Goal: Task Accomplishment & Management: Complete application form

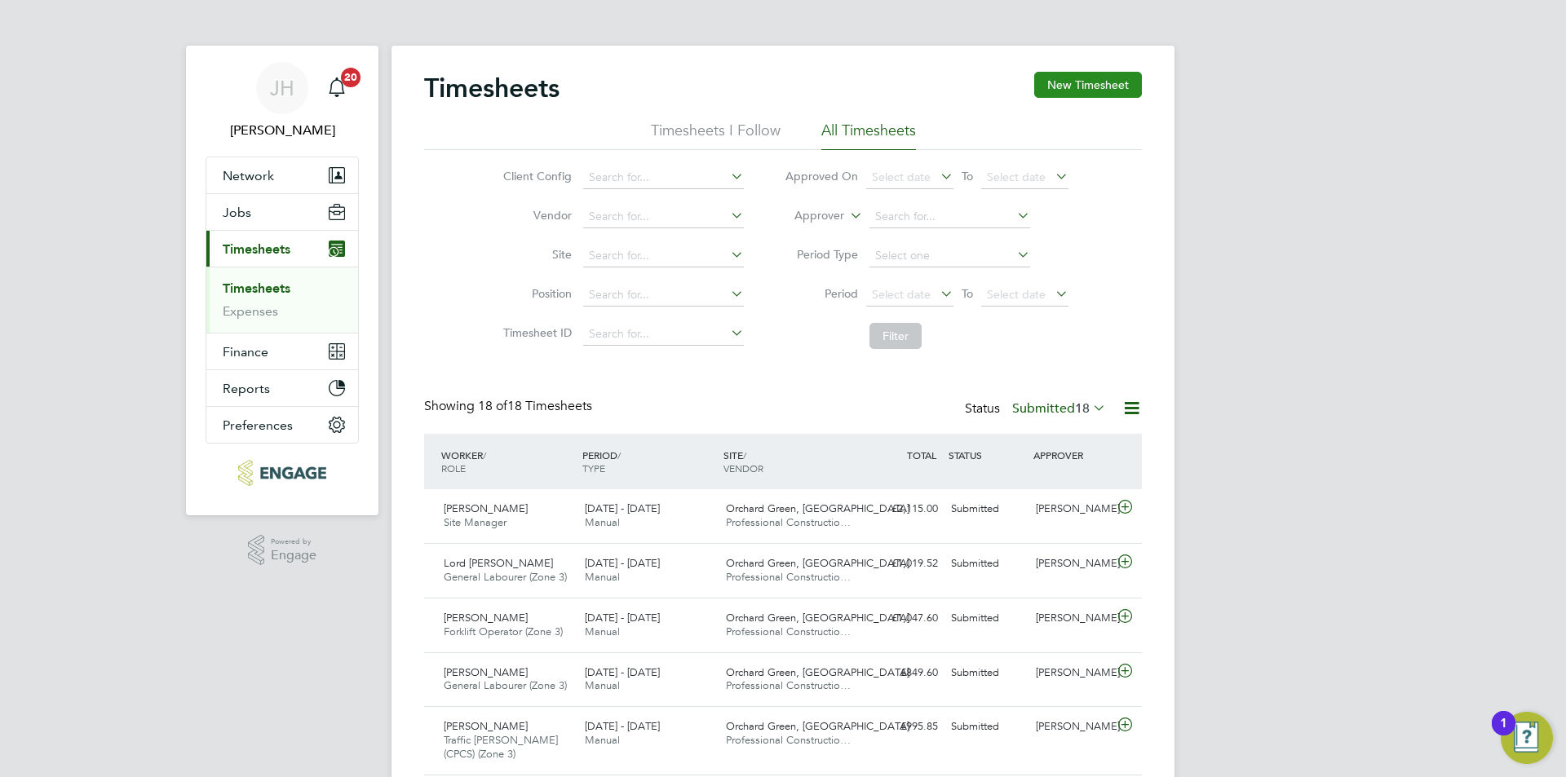
click at [1105, 84] on button "New Timesheet" at bounding box center [1088, 85] width 108 height 26
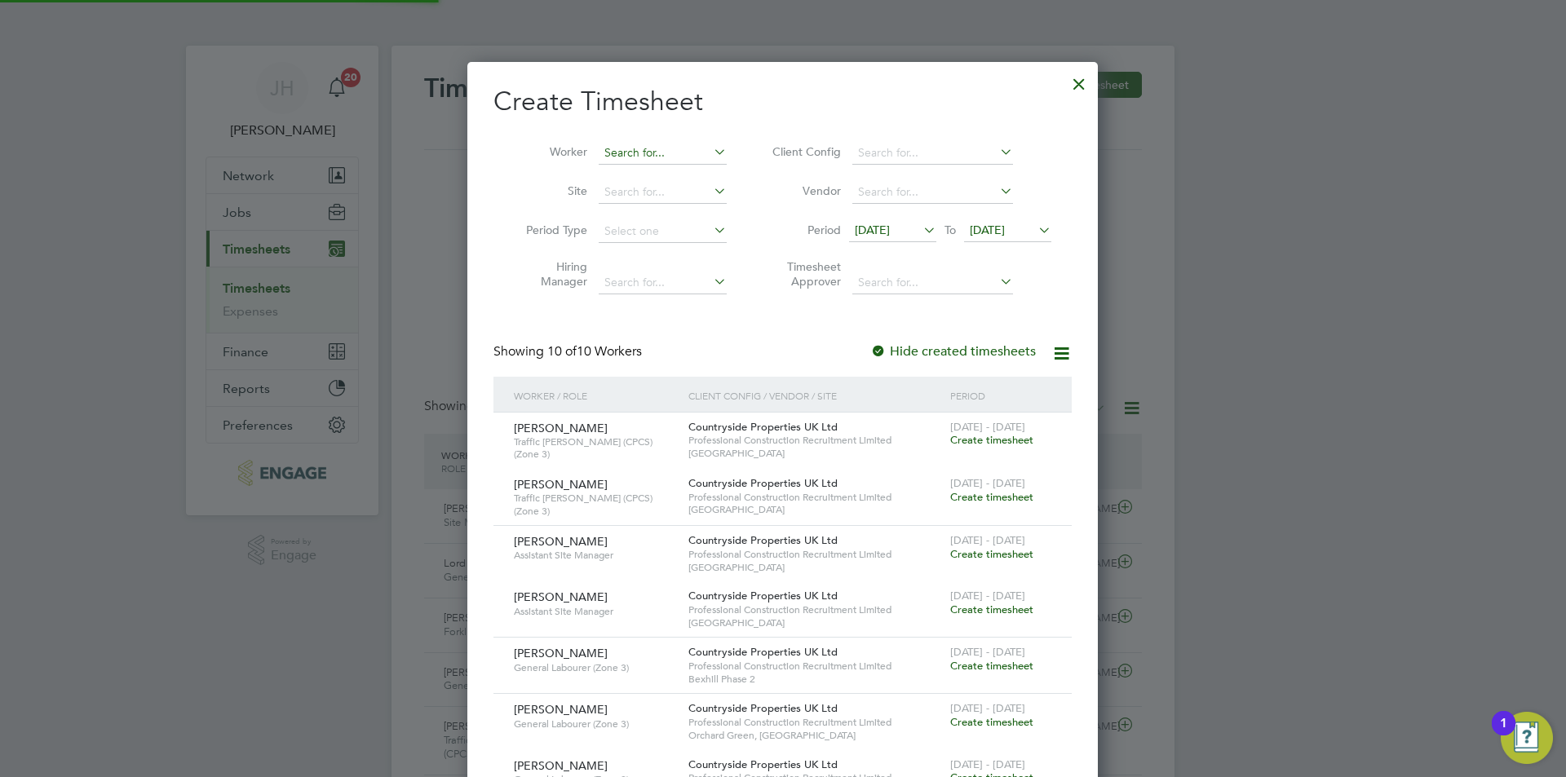
click at [627, 157] on input at bounding box center [663, 153] width 128 height 23
type input "a"
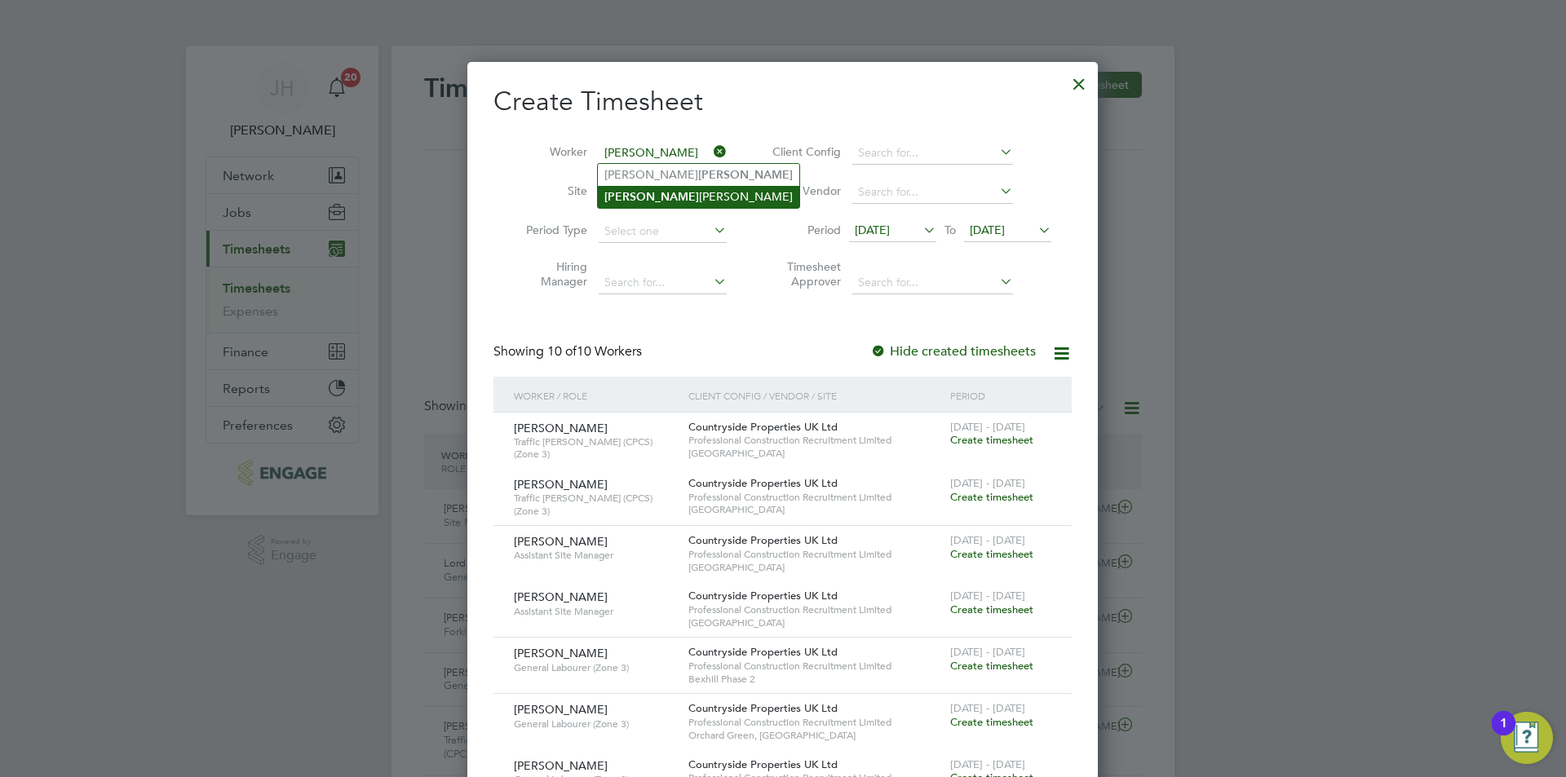
click at [680, 196] on li "[PERSON_NAME]" at bounding box center [698, 197] width 201 height 22
type input "[PERSON_NAME]"
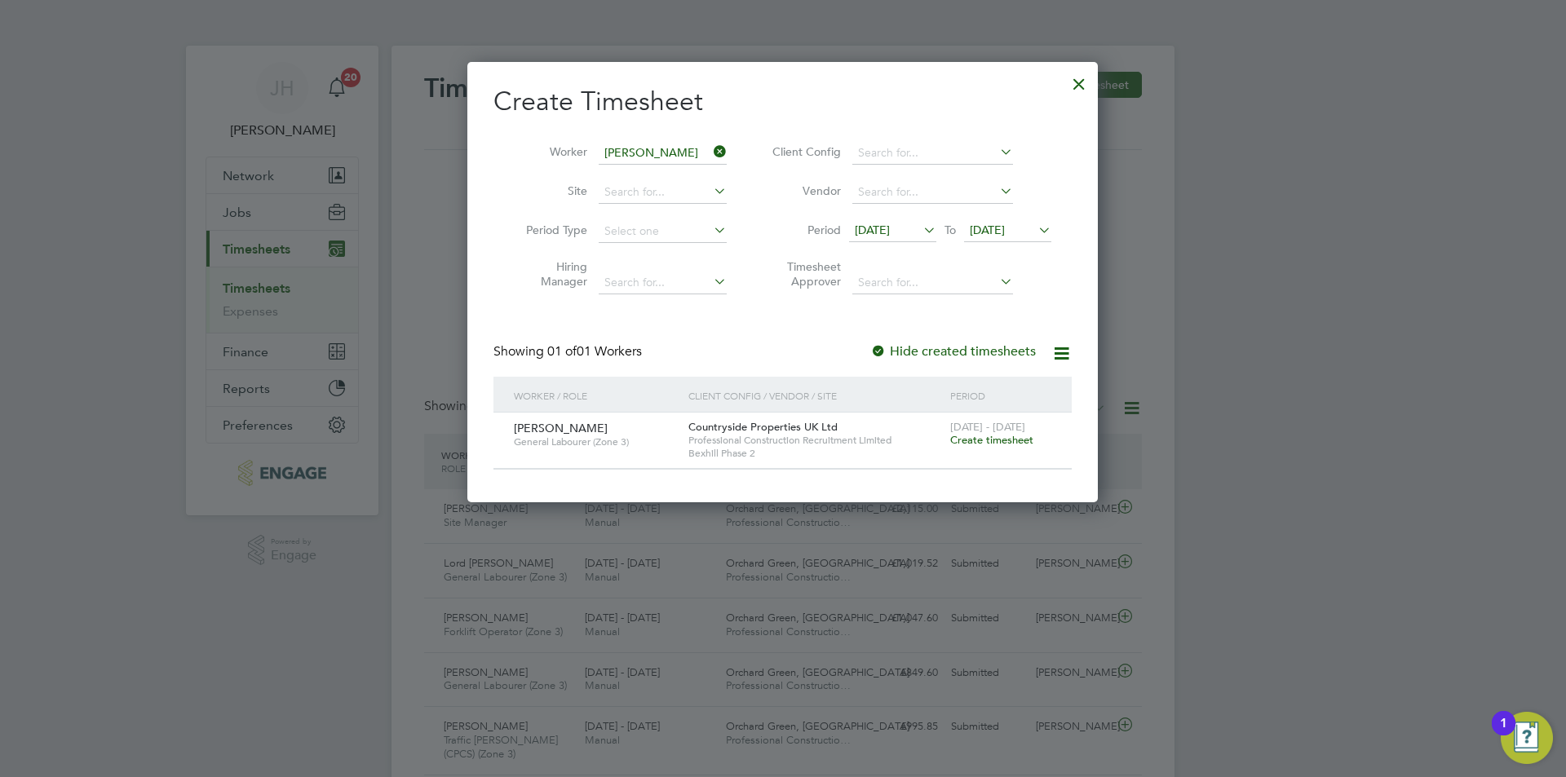
click at [1266, 587] on div at bounding box center [783, 388] width 1566 height 777
click at [1277, 596] on div at bounding box center [783, 388] width 1566 height 777
click at [890, 232] on span "[DATE]" at bounding box center [872, 230] width 35 height 15
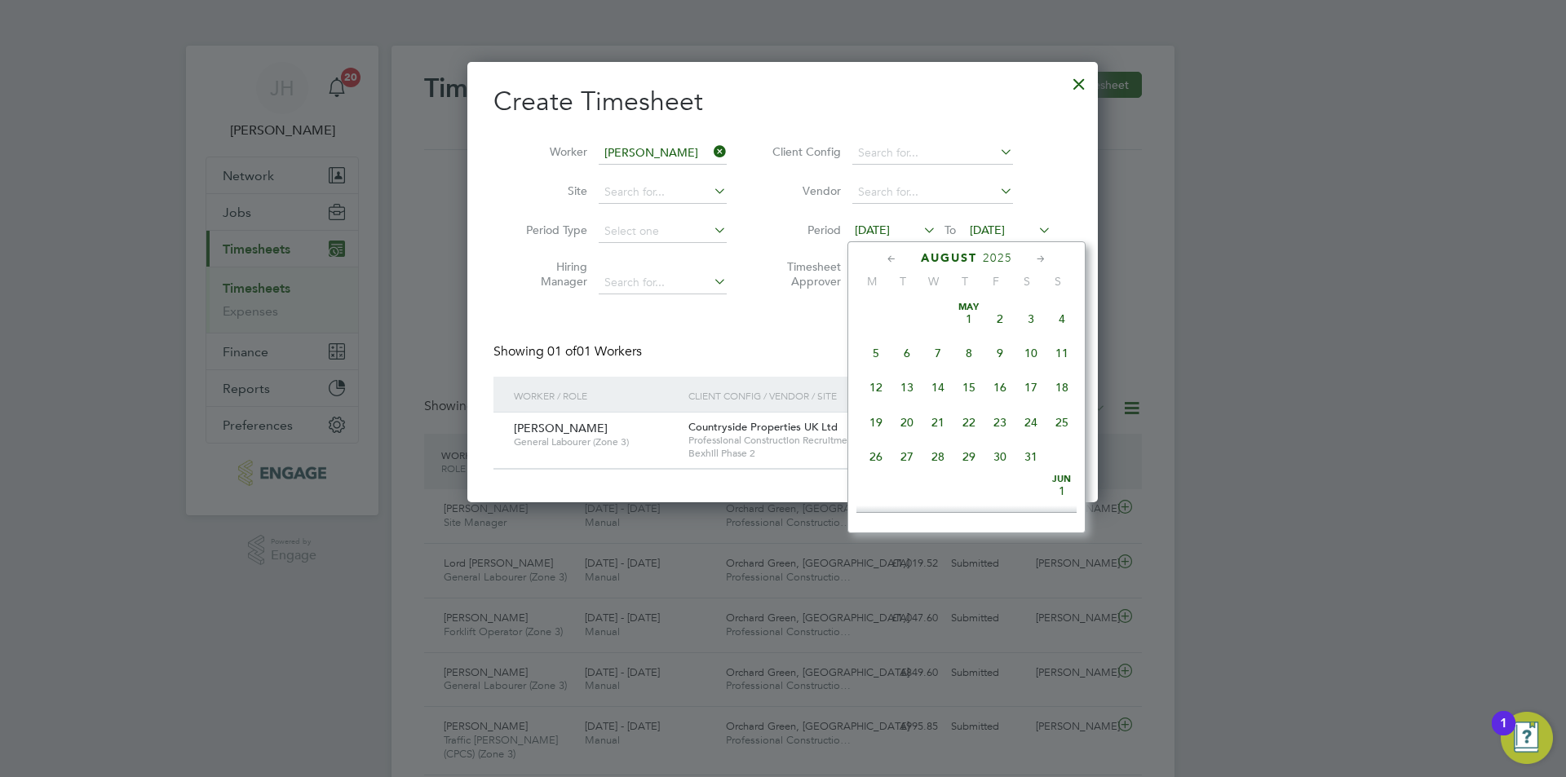
scroll to position [565, 0]
click at [1069, 85] on div at bounding box center [1079, 79] width 29 height 29
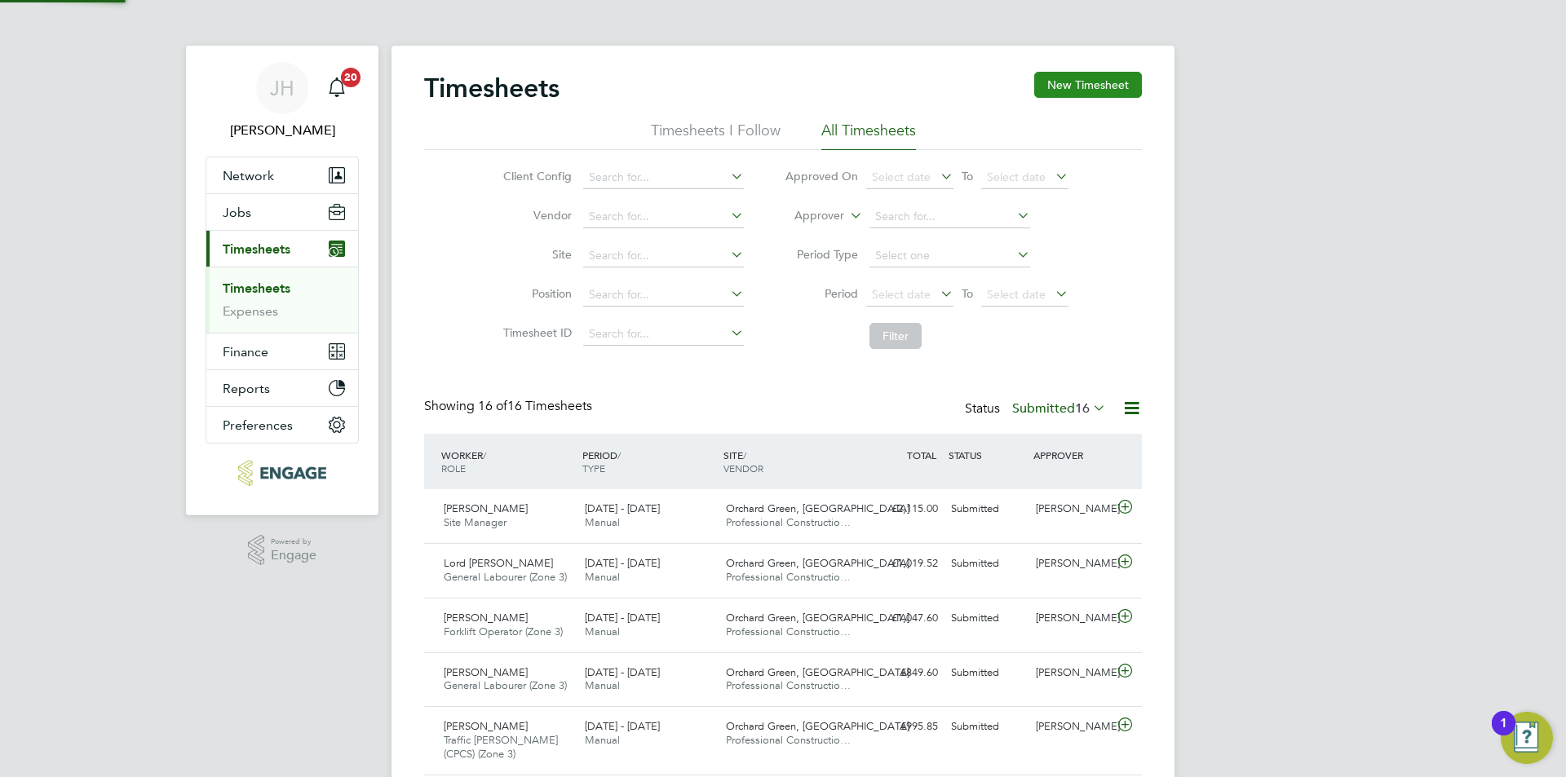
scroll to position [42, 142]
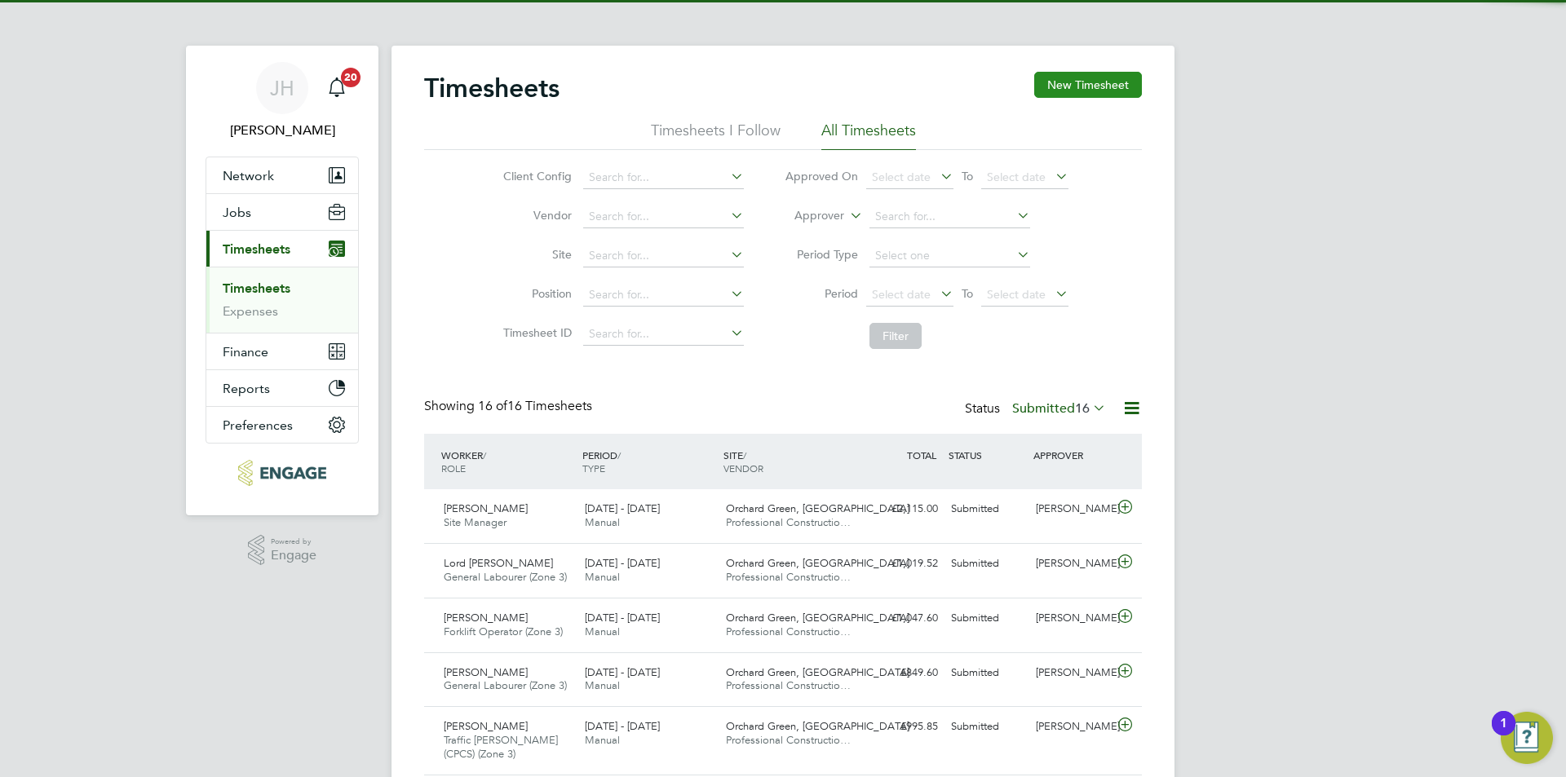
click at [1105, 76] on button "New Timesheet" at bounding box center [1088, 85] width 108 height 26
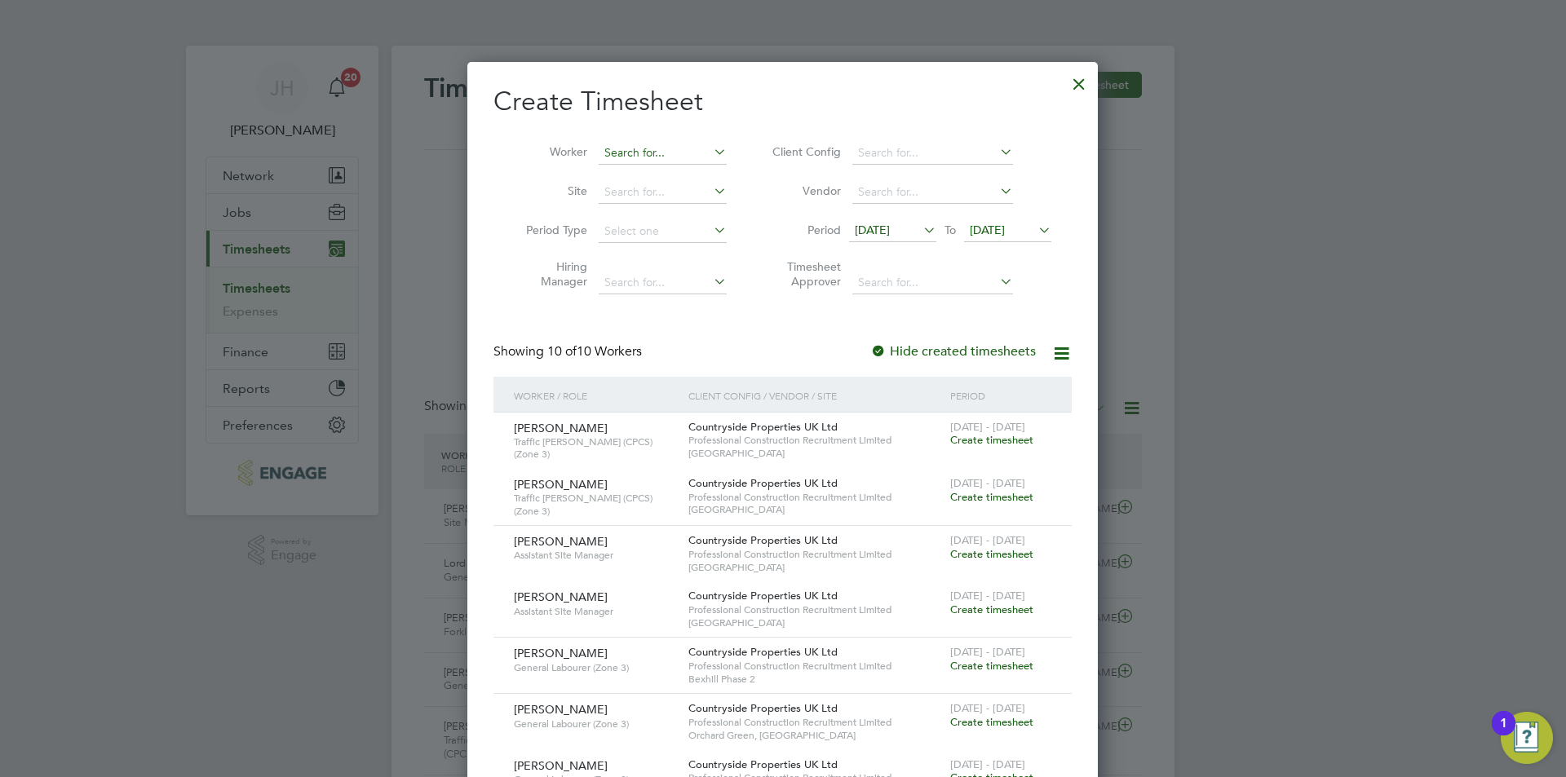
click at [673, 154] on input at bounding box center [663, 153] width 128 height 23
click at [679, 192] on li "[PERSON_NAME]" at bounding box center [698, 197] width 201 height 22
type input "[PERSON_NAME]"
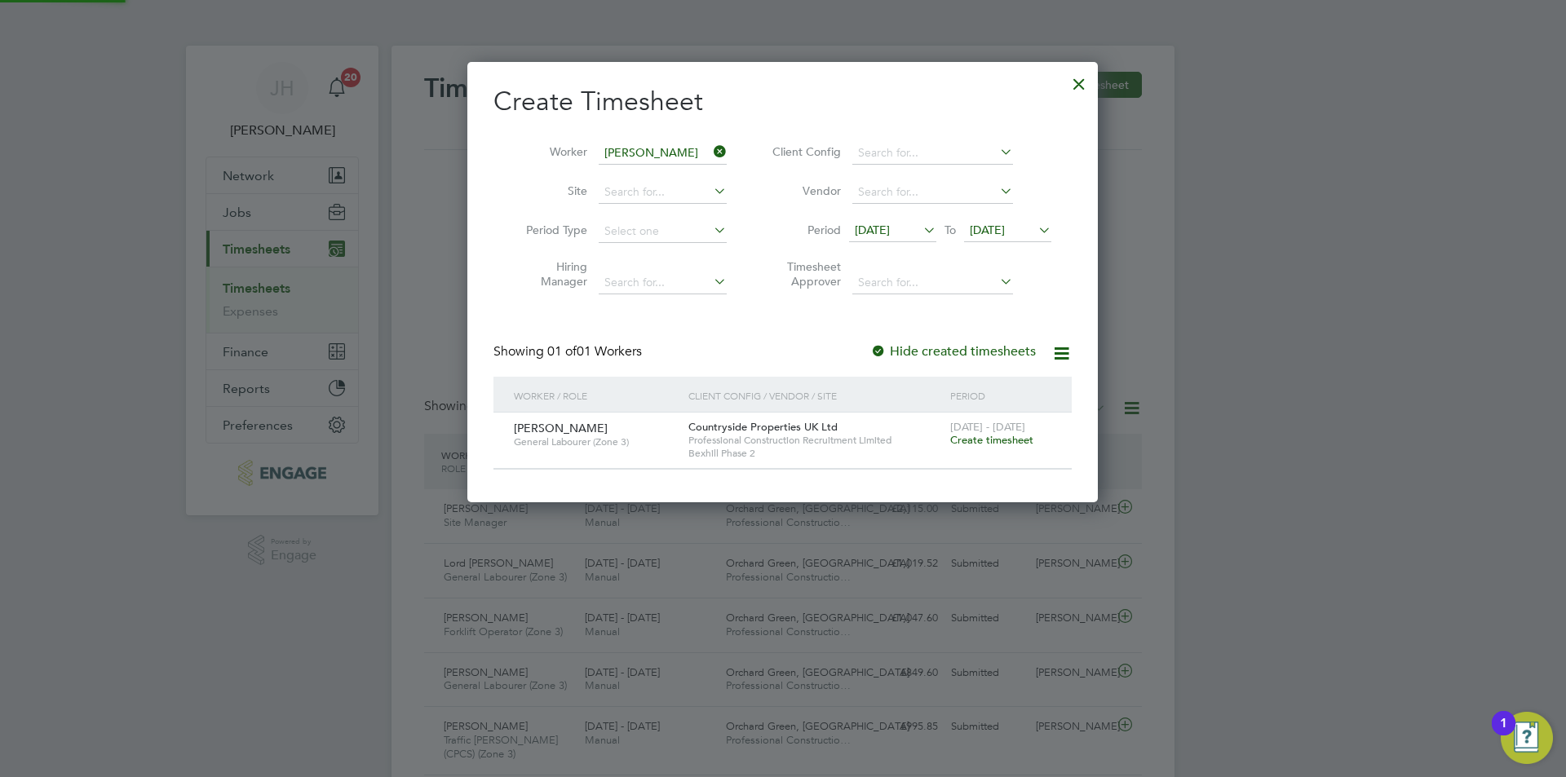
click at [1010, 437] on span "Create timesheet" at bounding box center [991, 440] width 83 height 14
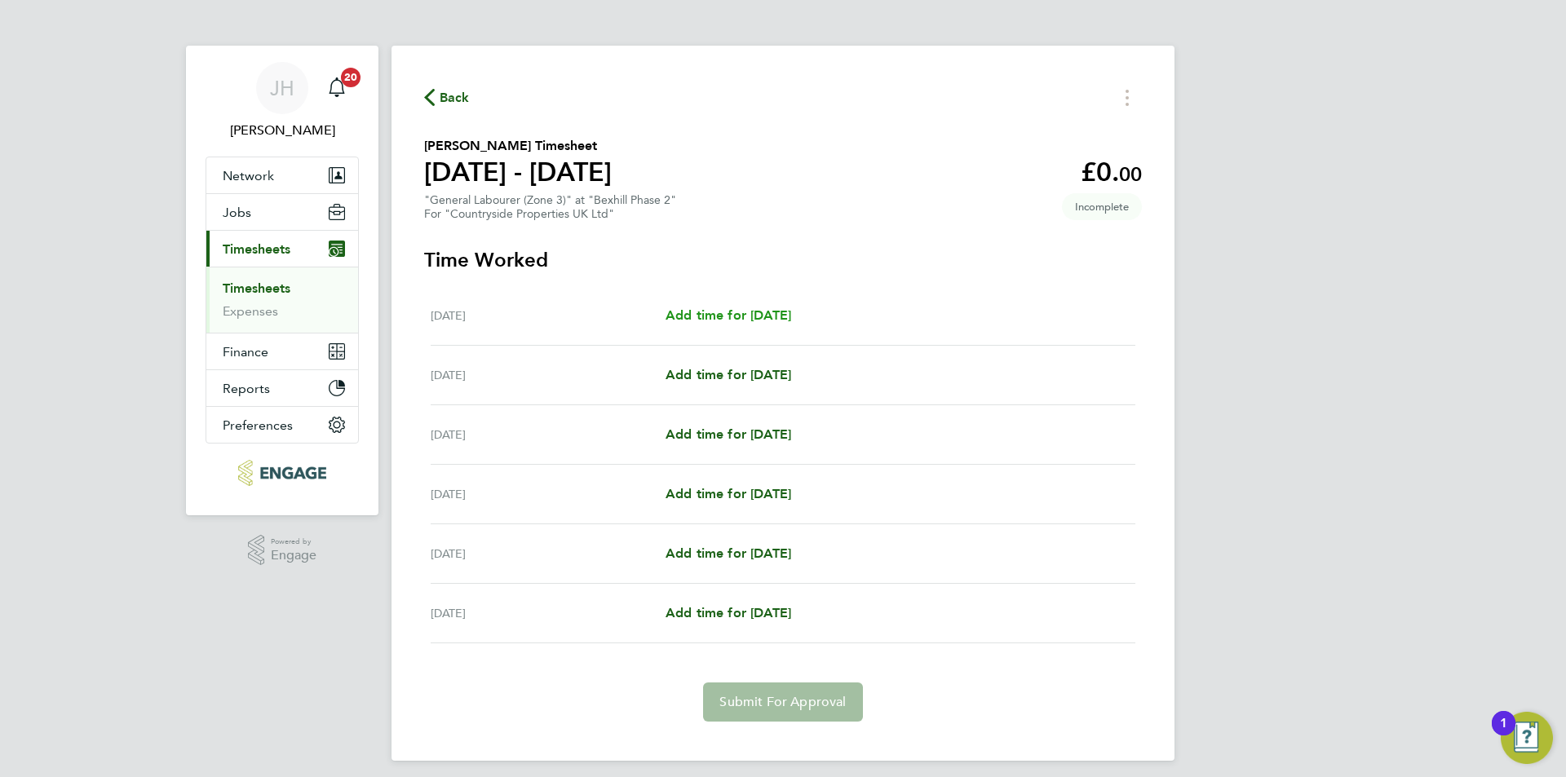
click at [791, 310] on span "Add time for [DATE]" at bounding box center [729, 315] width 126 height 15
select select "30"
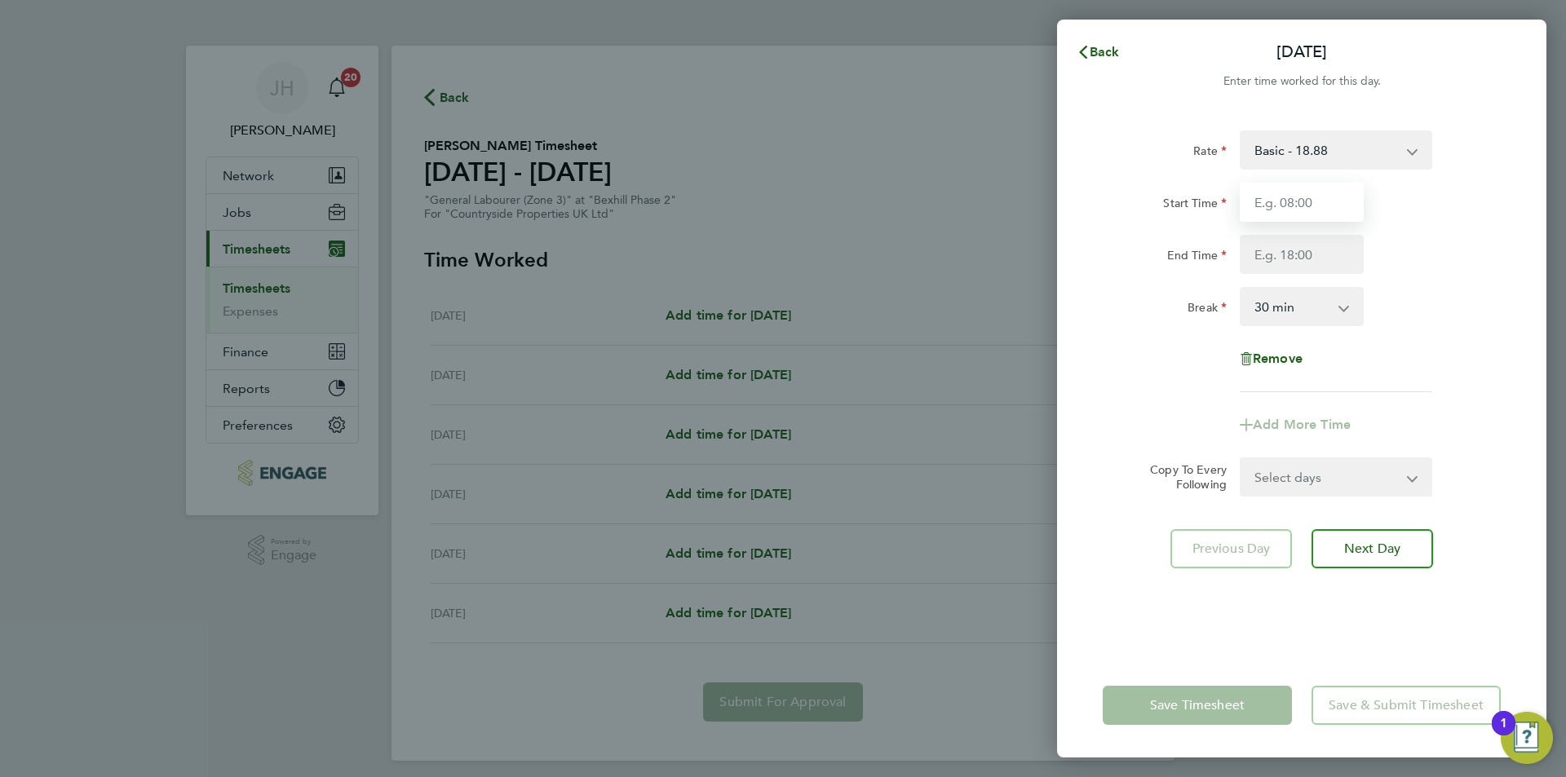
click at [1314, 210] on input "Start Time" at bounding box center [1302, 202] width 124 height 39
type input "07:30"
type input "18:00"
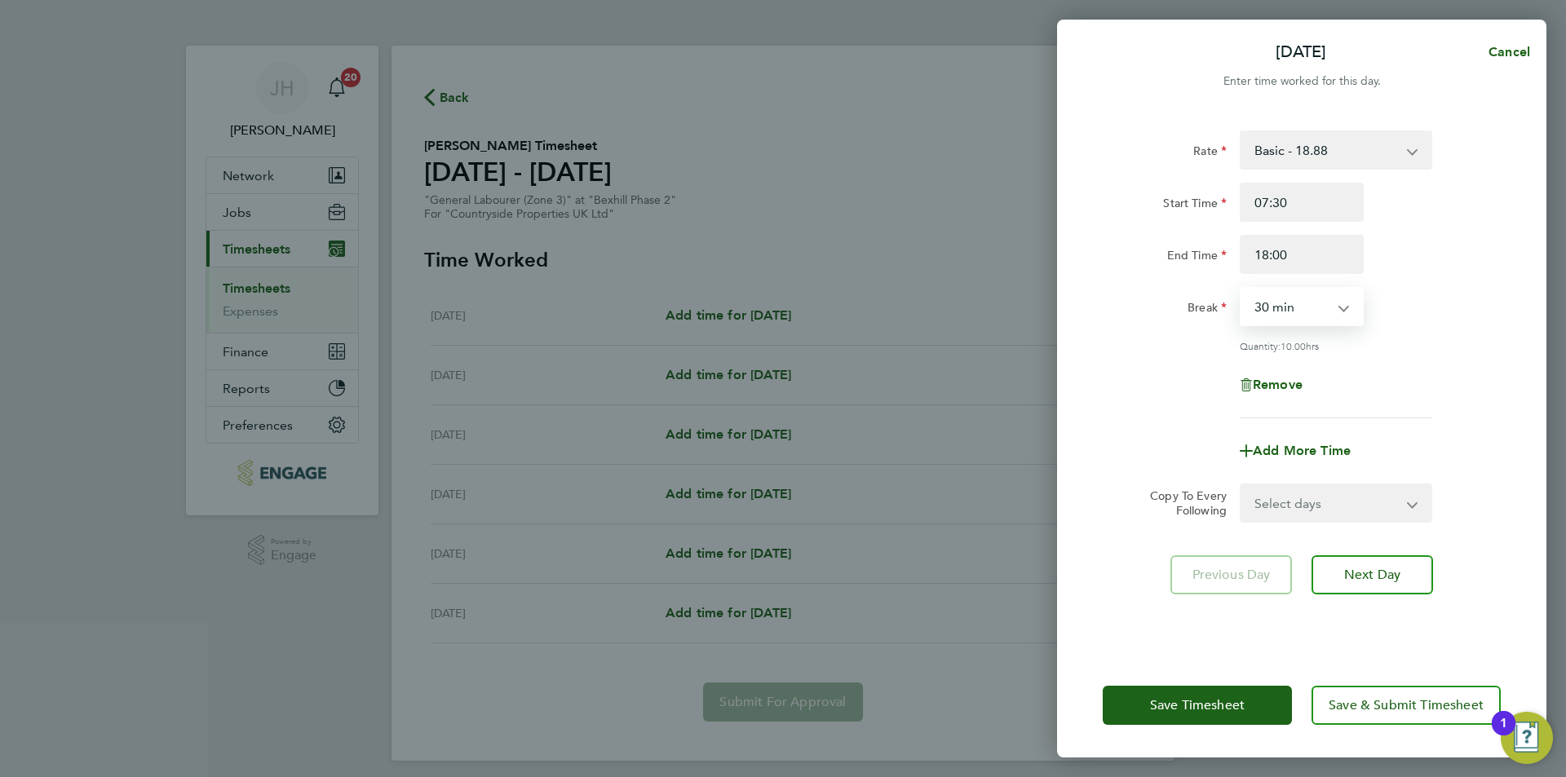
click at [1270, 498] on select "Select days Day Weekday (Mon-Fri) [DATE] [DATE] [DATE] [DATE] [DATE]" at bounding box center [1327, 503] width 171 height 36
select select "WEEKDAY"
click at [1242, 485] on select "Select days Day Weekday (Mon-Fri) [DATE] [DATE] [DATE] [DATE] [DATE]" at bounding box center [1327, 503] width 171 height 36
select select "[DATE]"
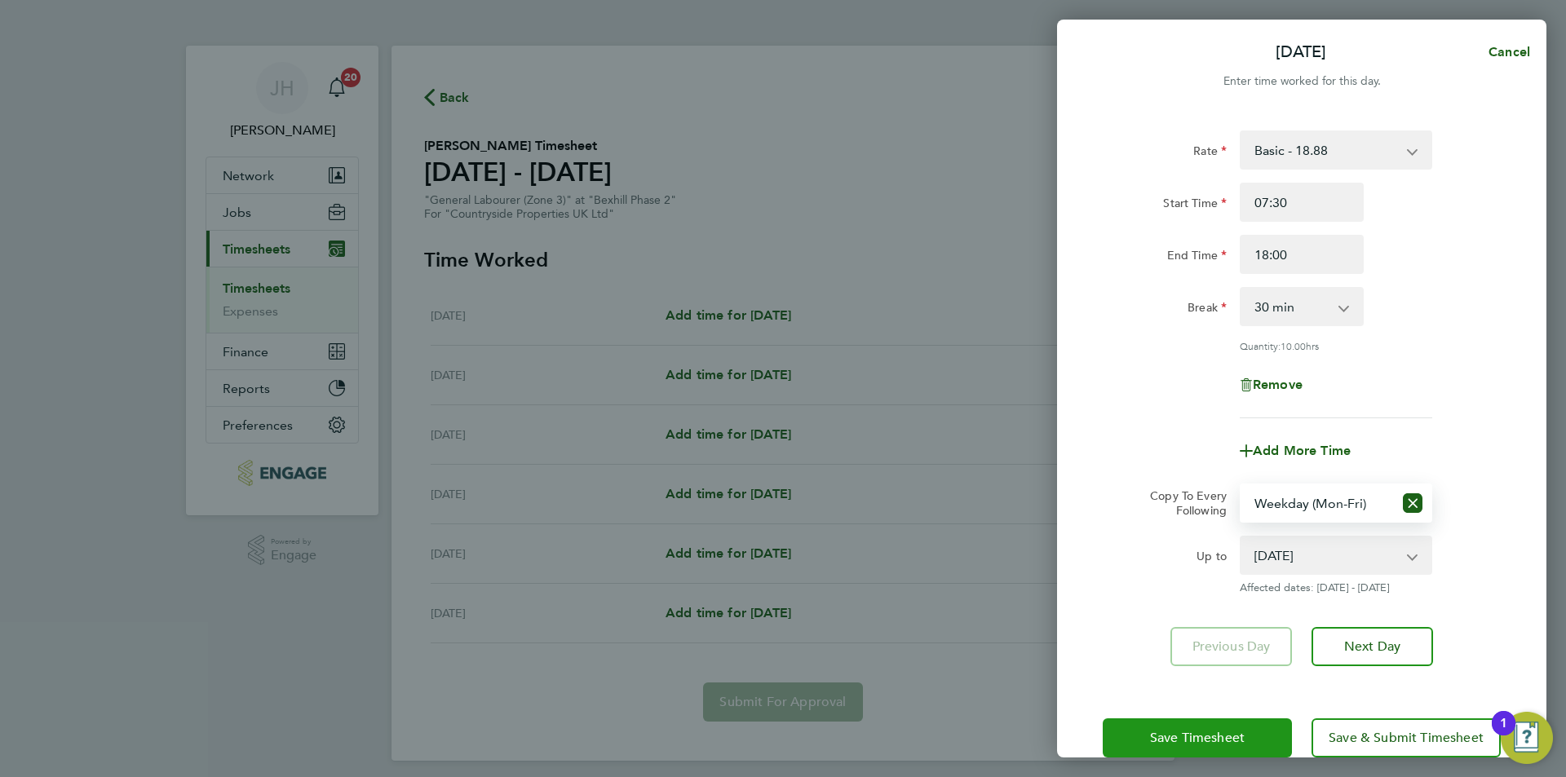
click at [1209, 723] on button "Save Timesheet" at bounding box center [1197, 738] width 189 height 39
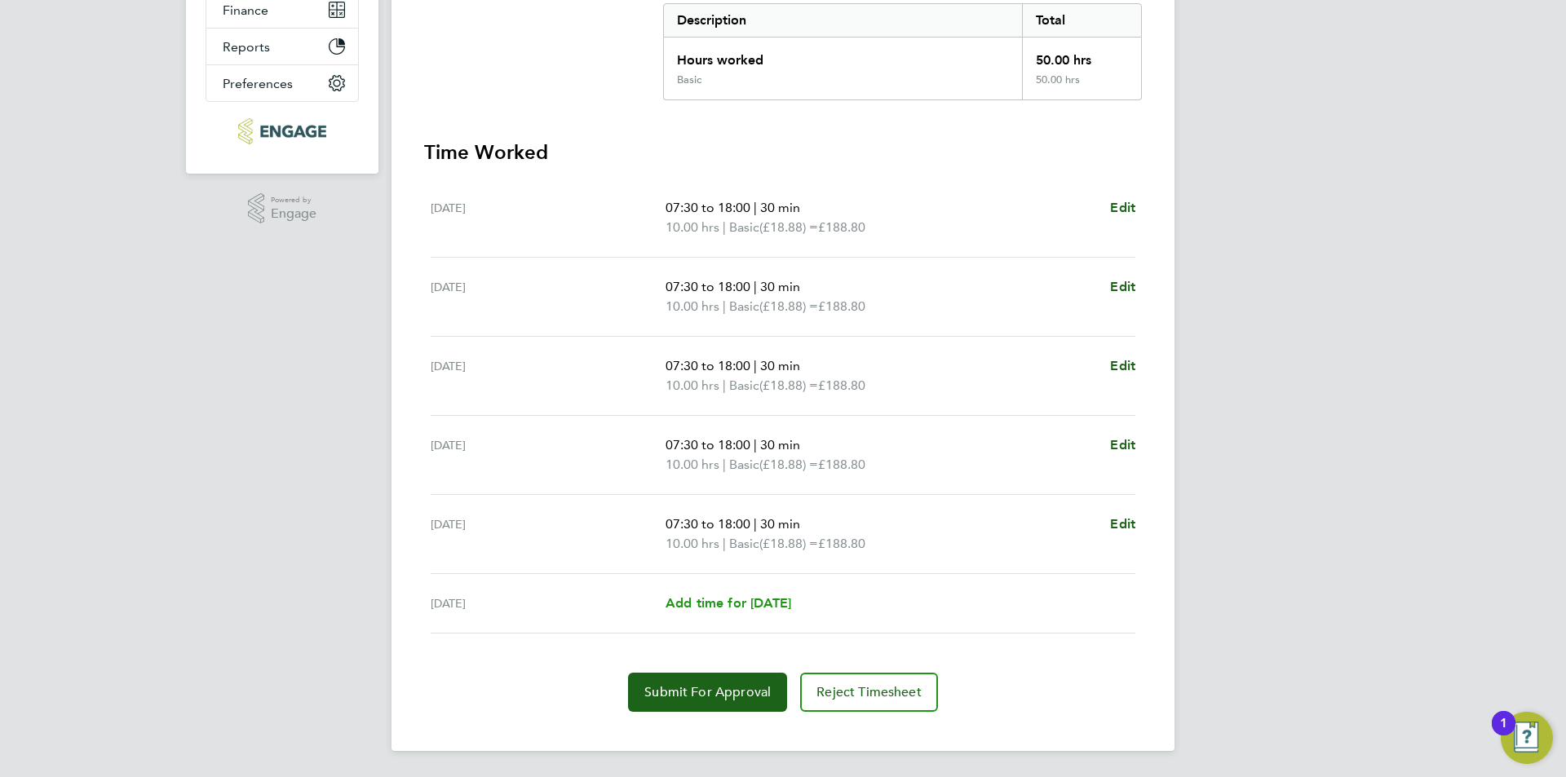
click at [706, 600] on span "Add time for [DATE]" at bounding box center [729, 603] width 126 height 15
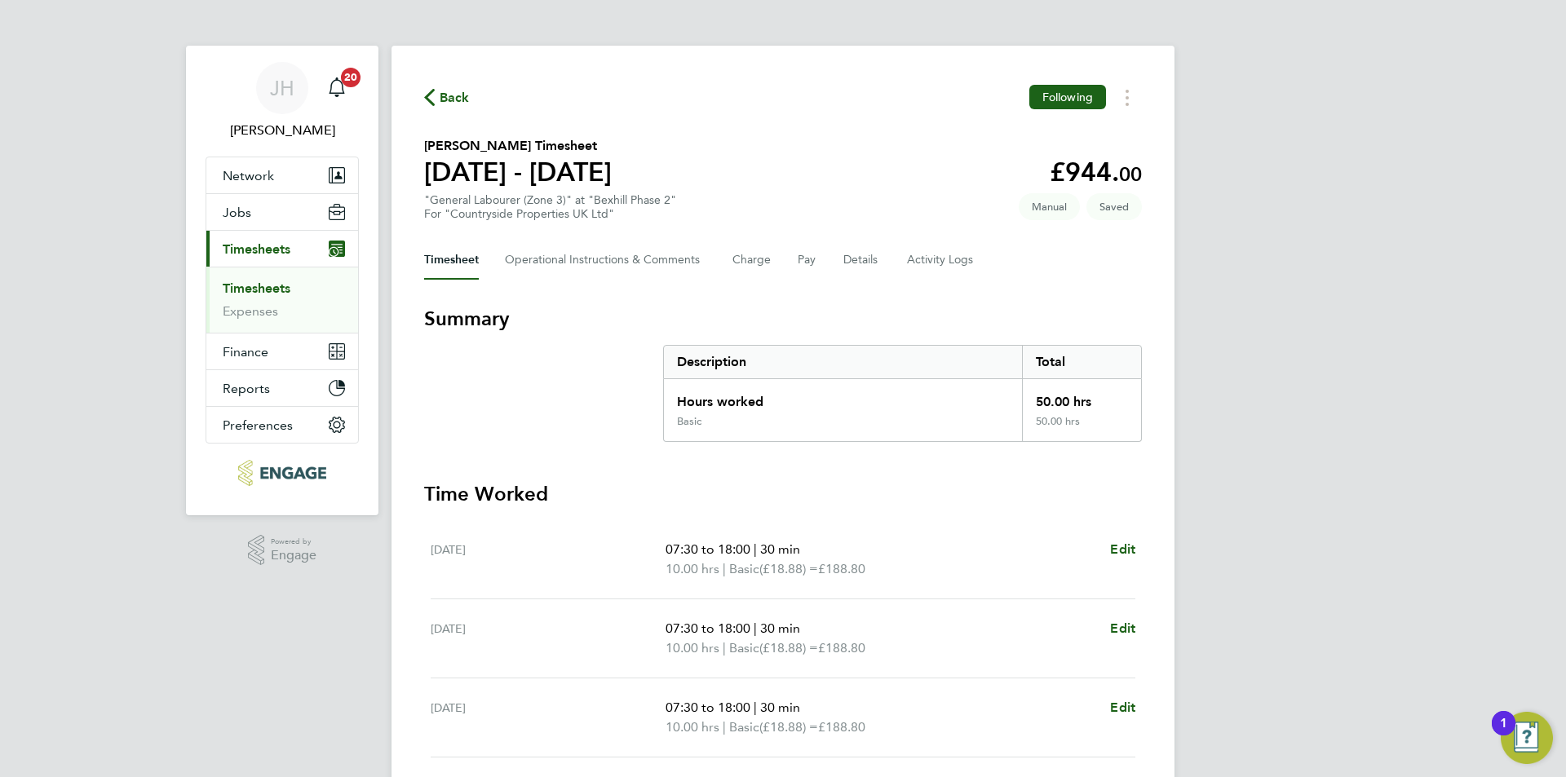
select select "30"
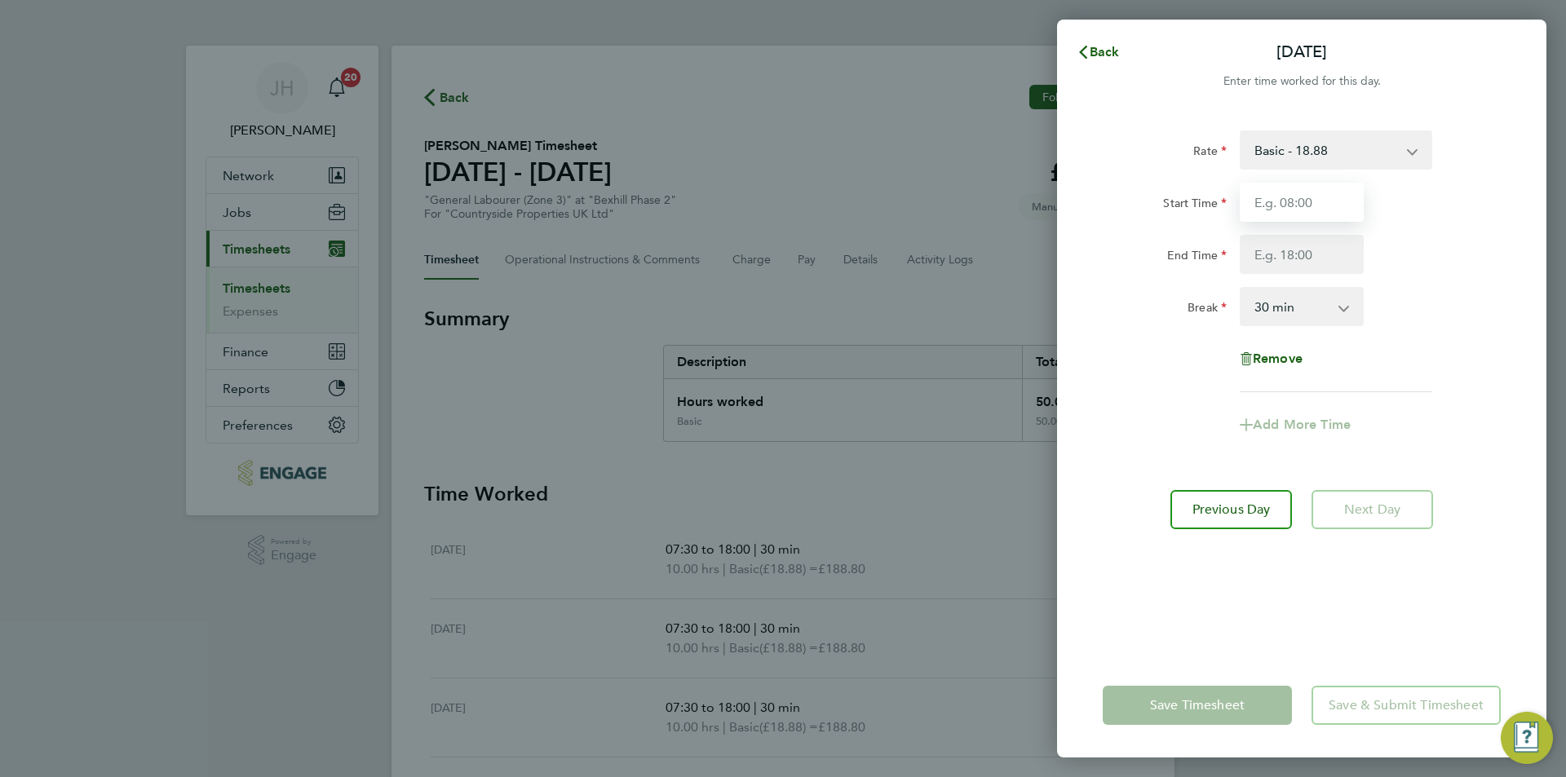
click at [1300, 212] on input "Start Time" at bounding box center [1302, 202] width 124 height 39
type input "07:30"
type input "13:00"
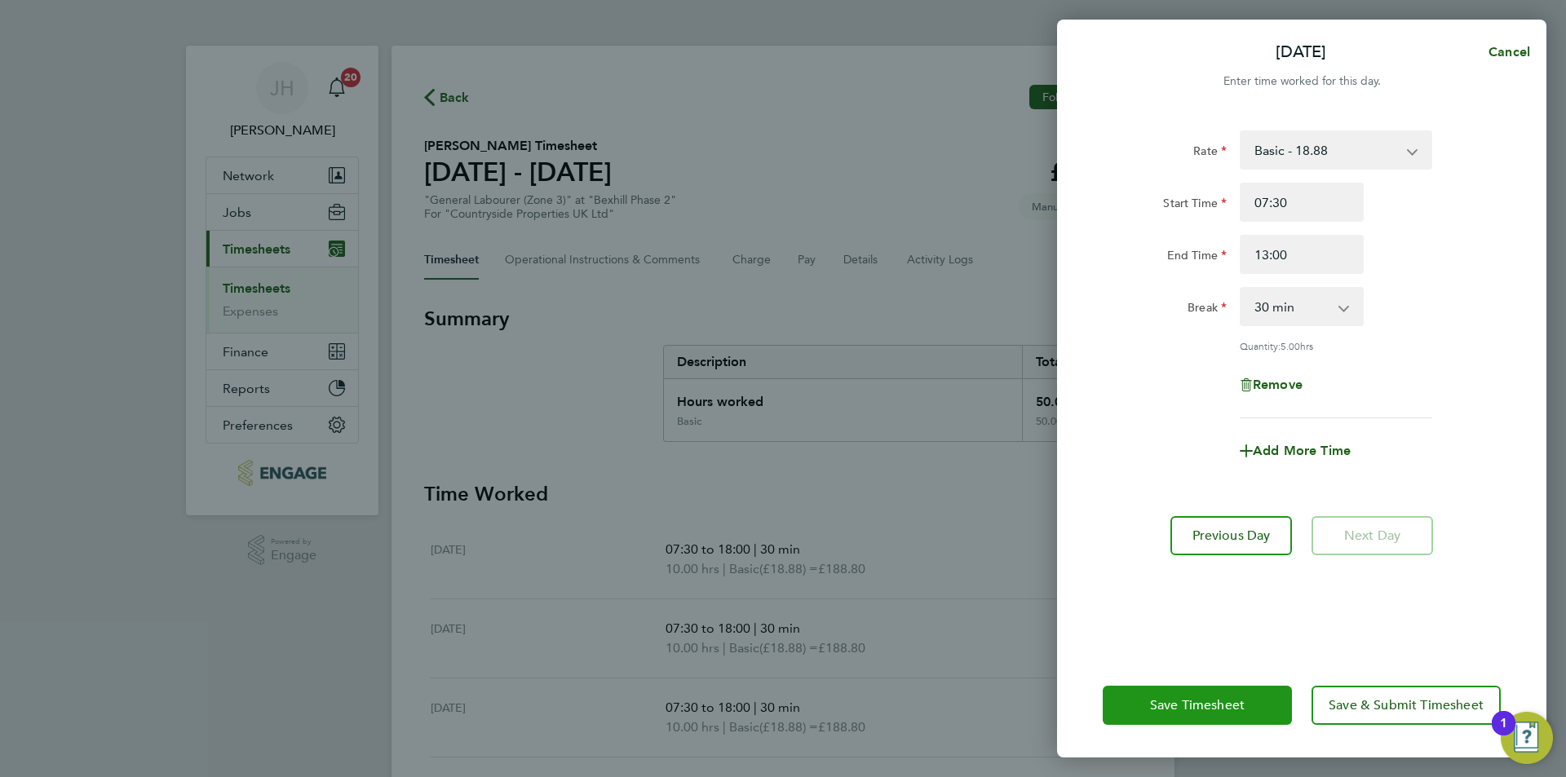
click at [1218, 697] on button "Save Timesheet" at bounding box center [1197, 705] width 189 height 39
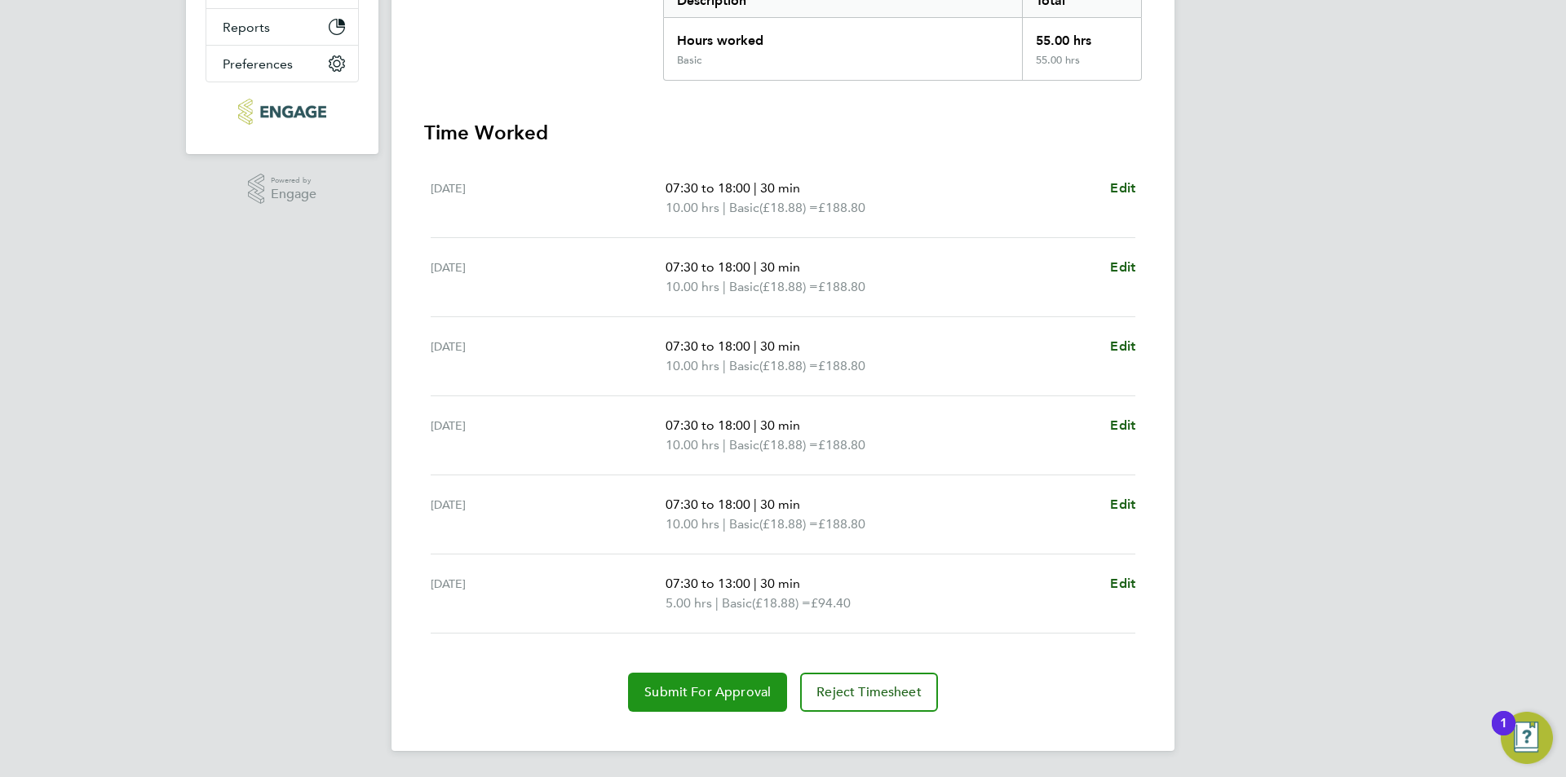
click at [710, 684] on span "Submit For Approval" at bounding box center [707, 692] width 126 height 16
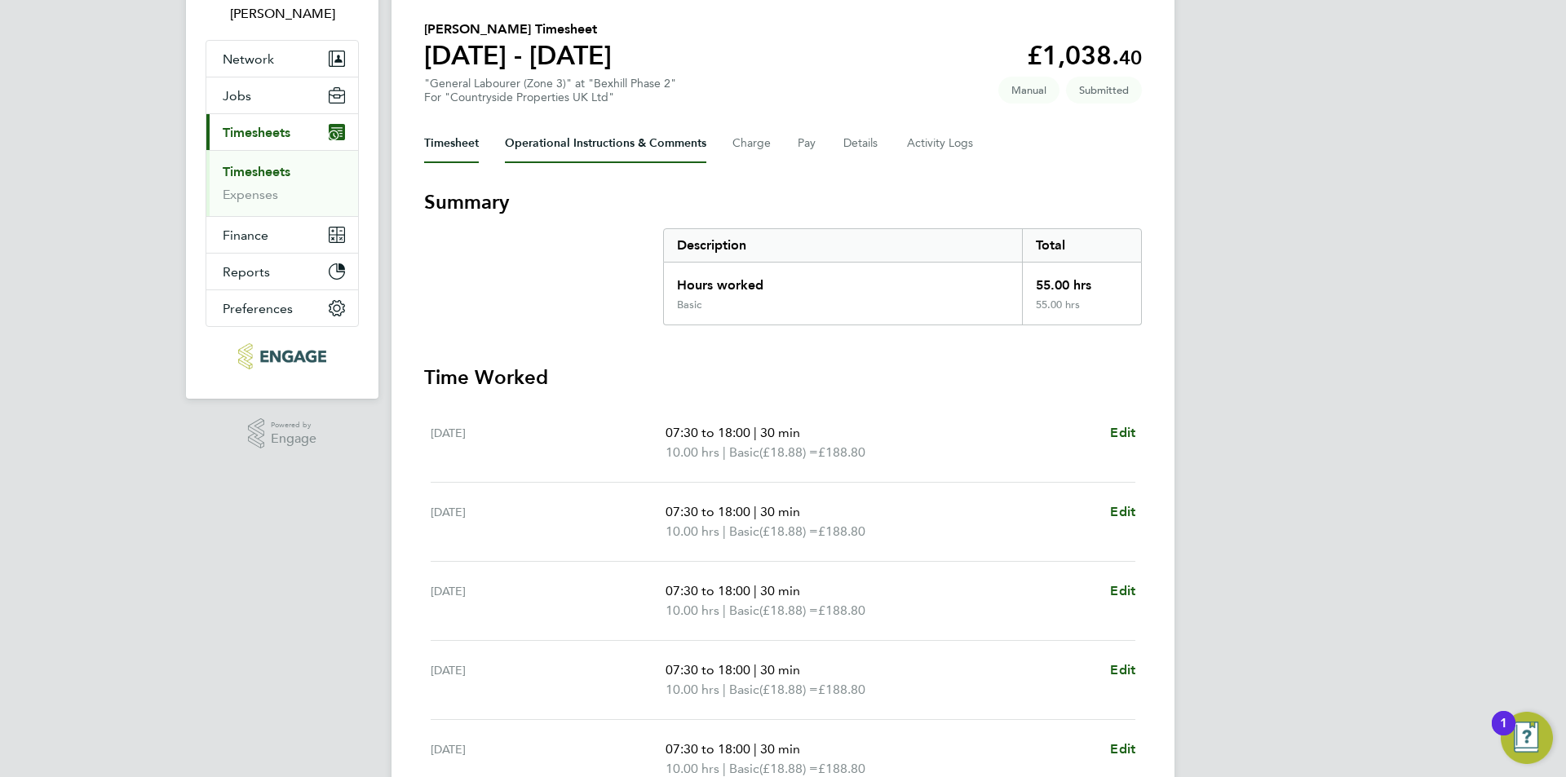
click at [643, 148] on Comments-tab "Operational Instructions & Comments" at bounding box center [605, 143] width 201 height 39
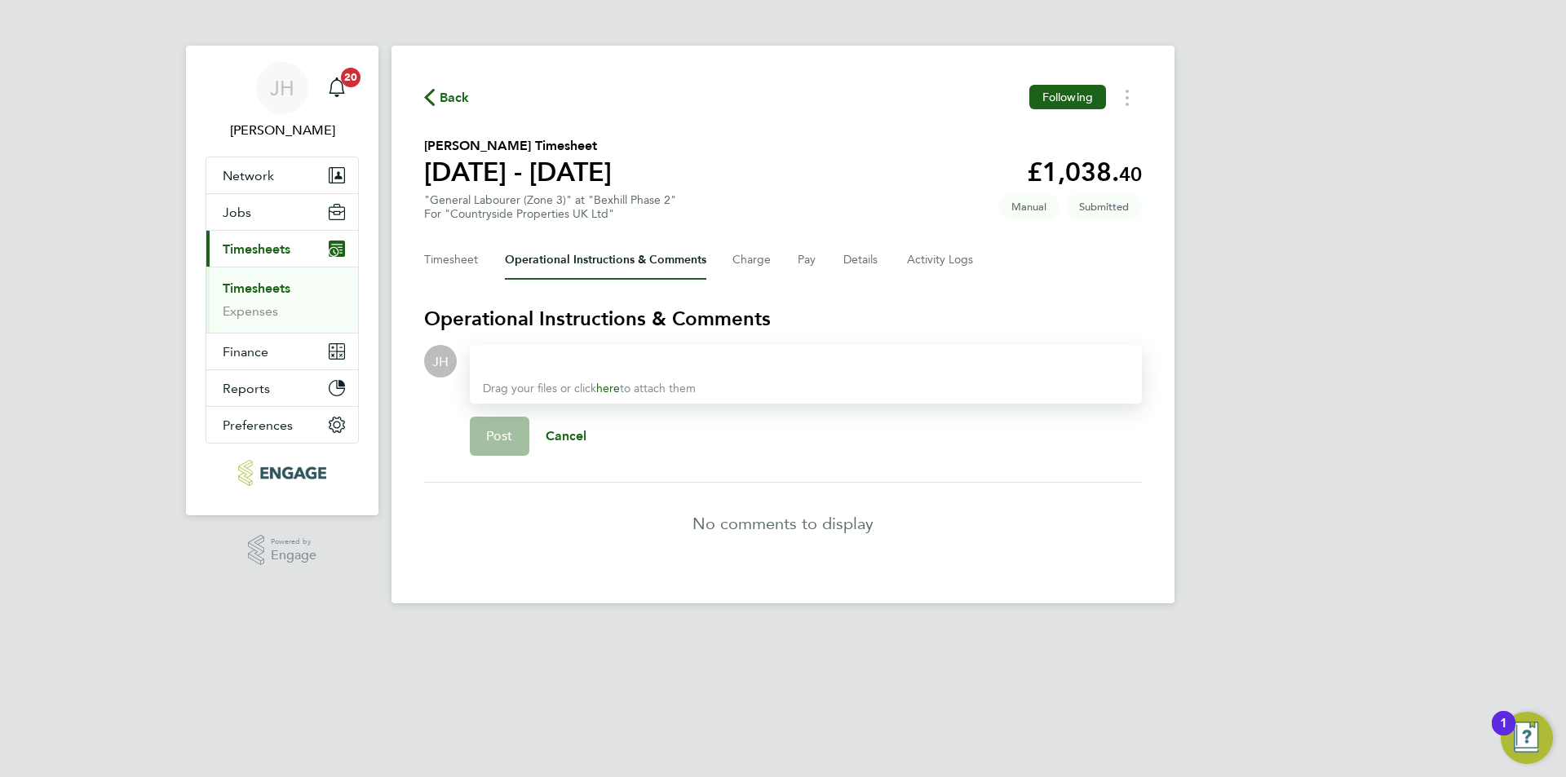
click at [736, 356] on div at bounding box center [806, 362] width 646 height 20
click at [507, 436] on span "Post" at bounding box center [499, 436] width 27 height 16
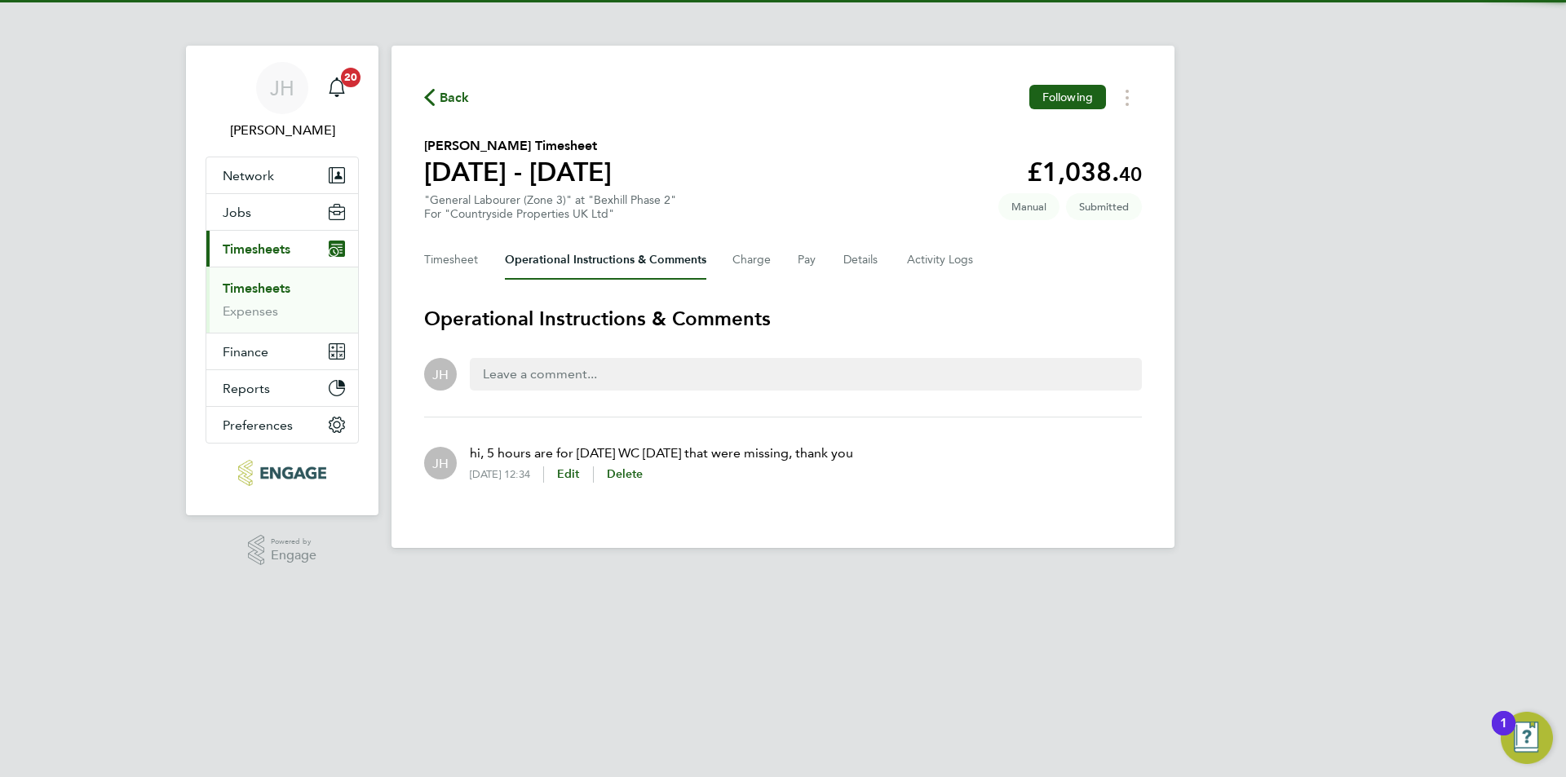
drag, startPoint x: 1286, startPoint y: 357, endPoint x: 797, endPoint y: 82, distance: 561.8
click at [1285, 357] on div "[PERSON_NAME] Notifications 20 Applications: Network Team Members Businesses Si…" at bounding box center [783, 287] width 1566 height 574
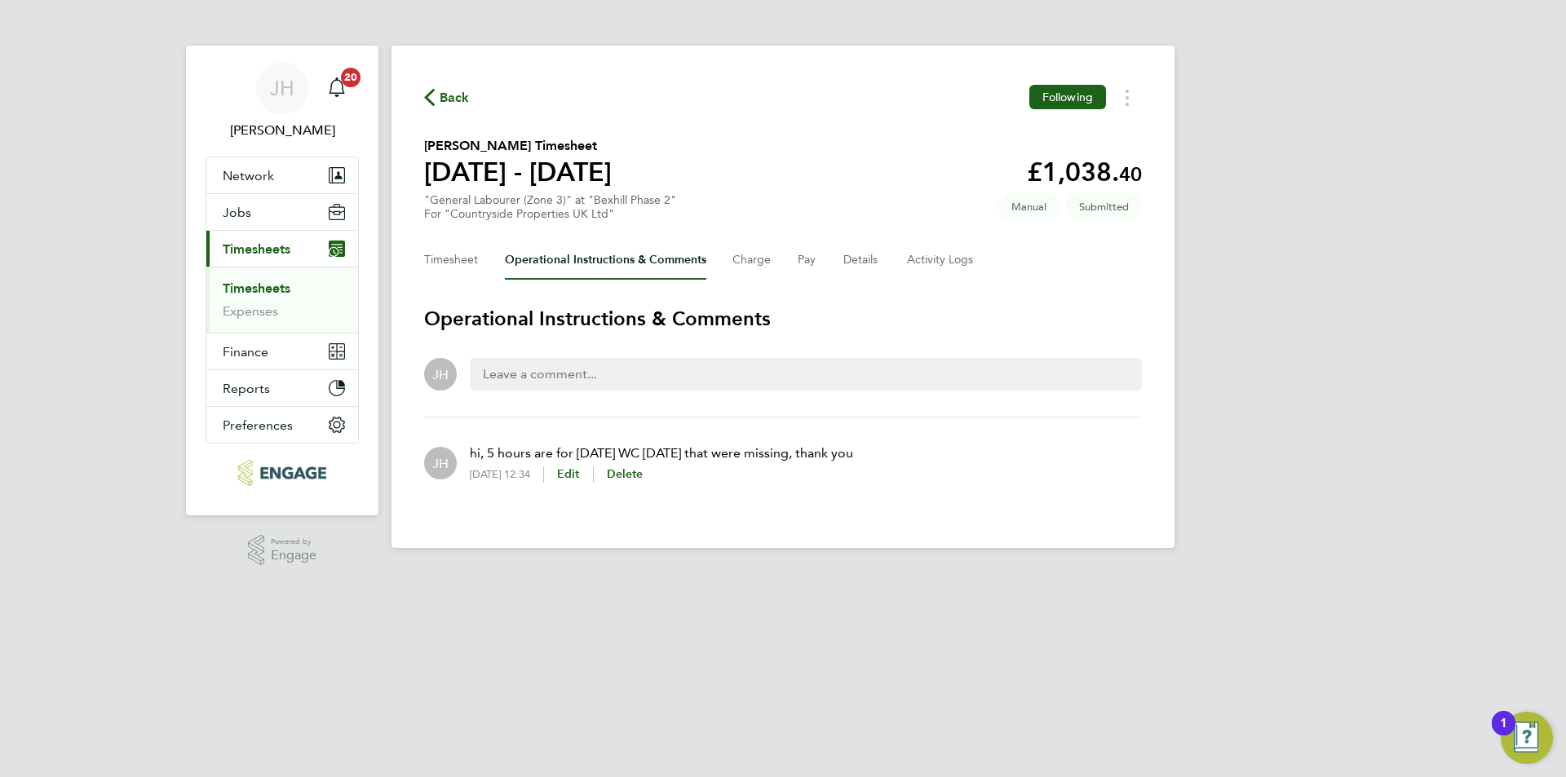
drag, startPoint x: 471, startPoint y: 86, endPoint x: 460, endPoint y: 98, distance: 16.2
click at [470, 86] on div "Back Following" at bounding box center [783, 97] width 718 height 25
click at [460, 98] on span "Back" at bounding box center [455, 98] width 30 height 20
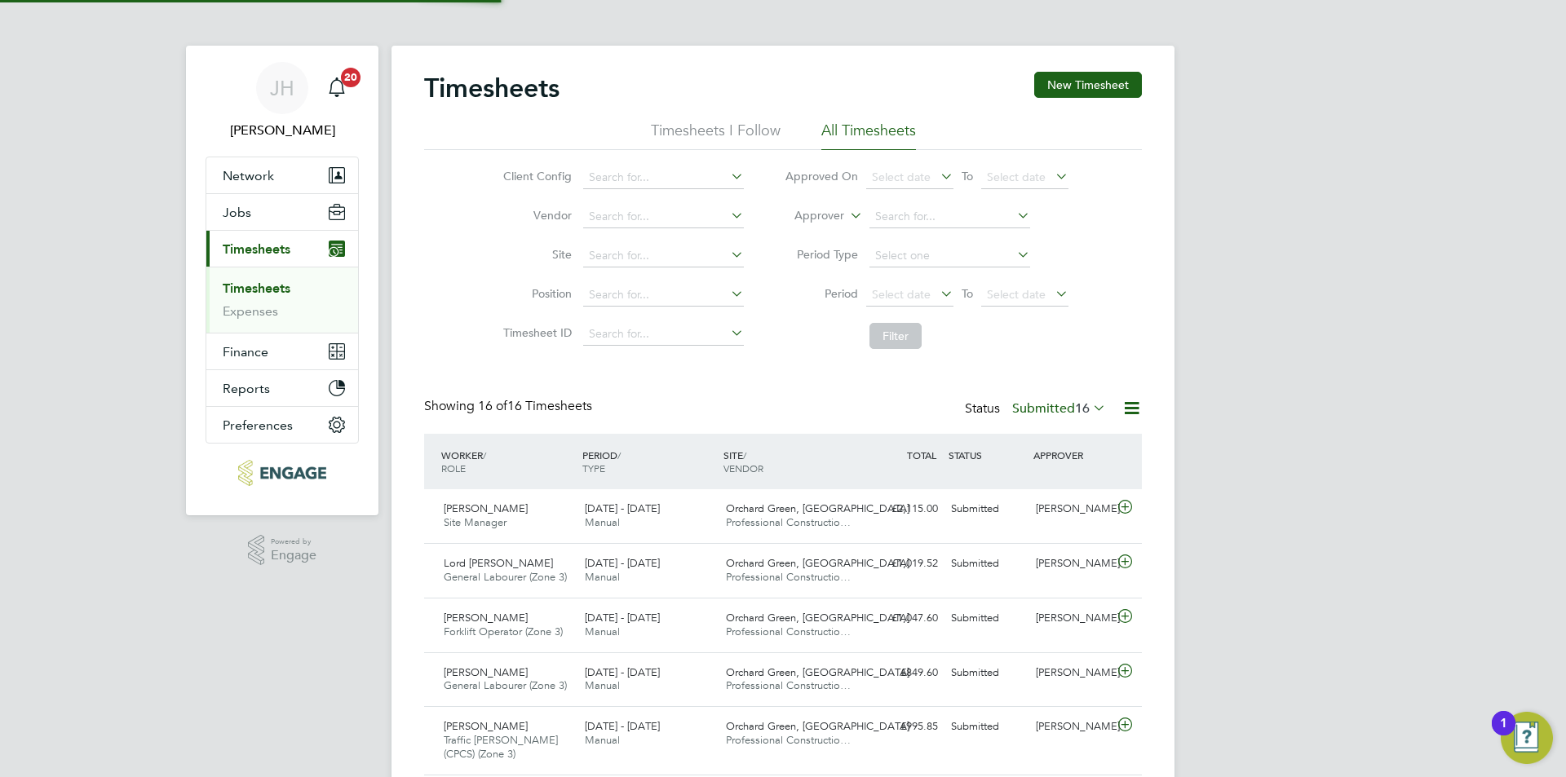
scroll to position [42, 142]
click at [1104, 83] on button "New Timesheet" at bounding box center [1088, 85] width 108 height 26
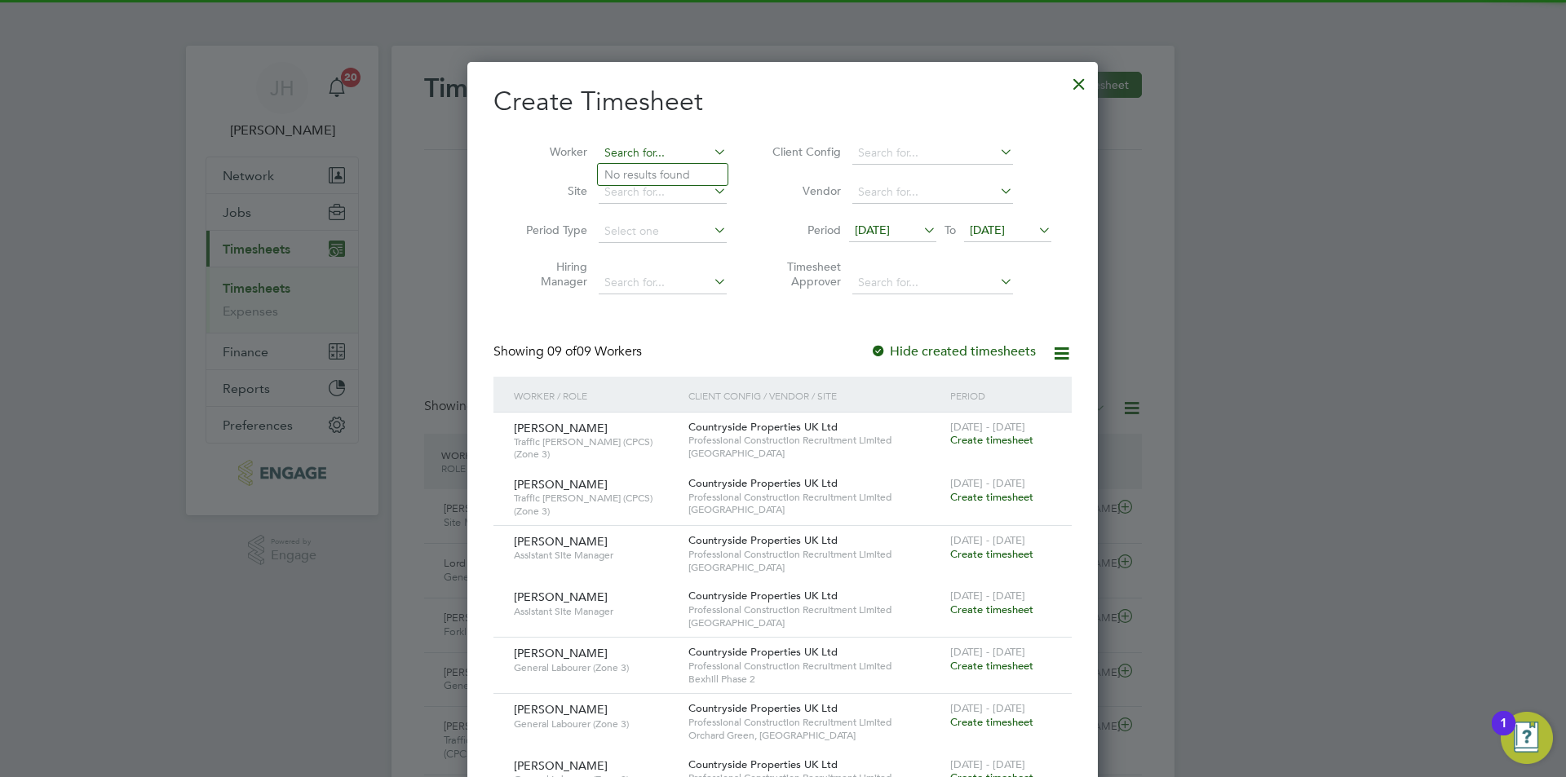
click at [651, 148] on input at bounding box center [663, 153] width 128 height 23
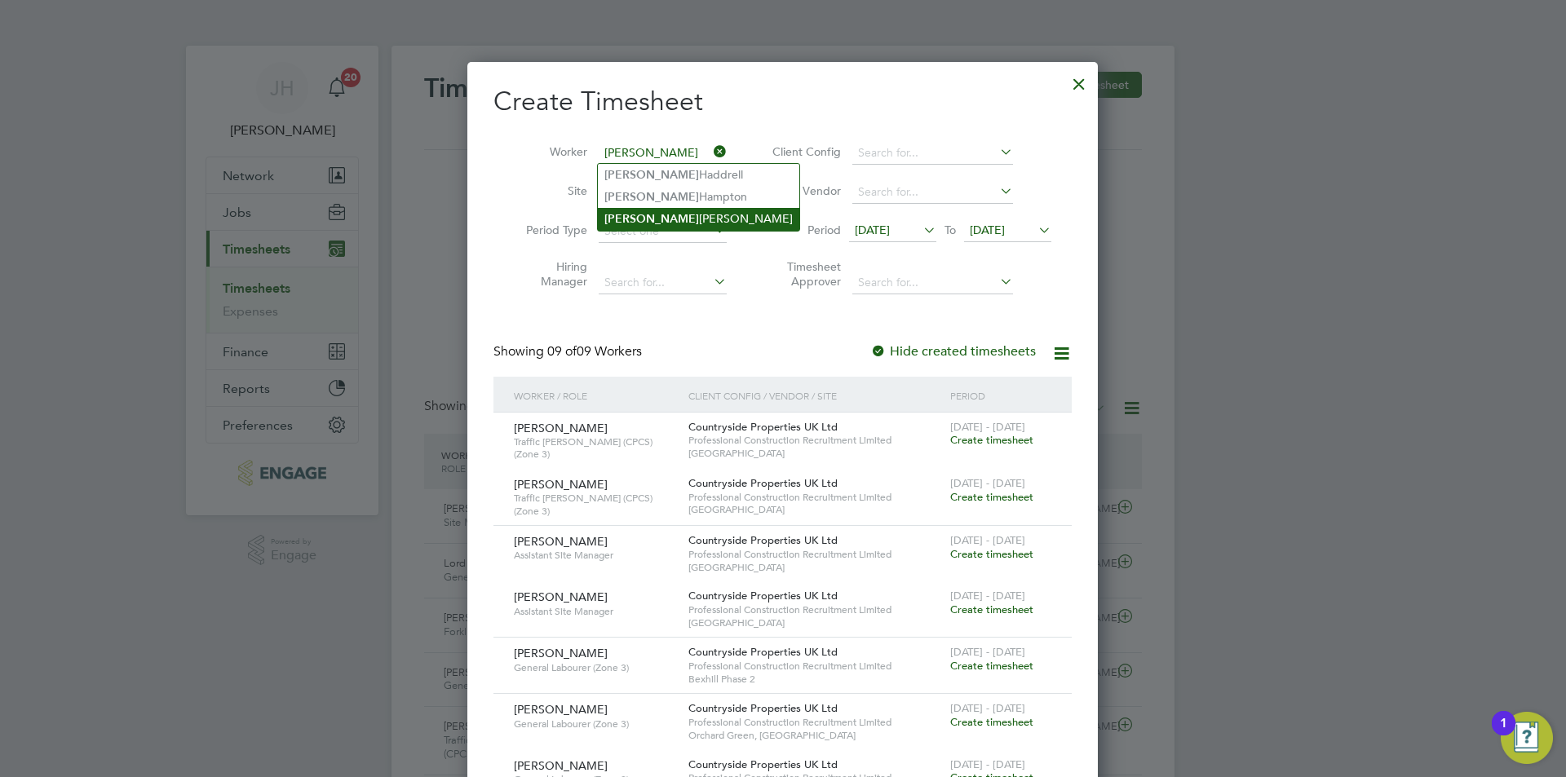
click at [680, 219] on li "[PERSON_NAME]" at bounding box center [698, 219] width 201 height 22
type input "[PERSON_NAME]"
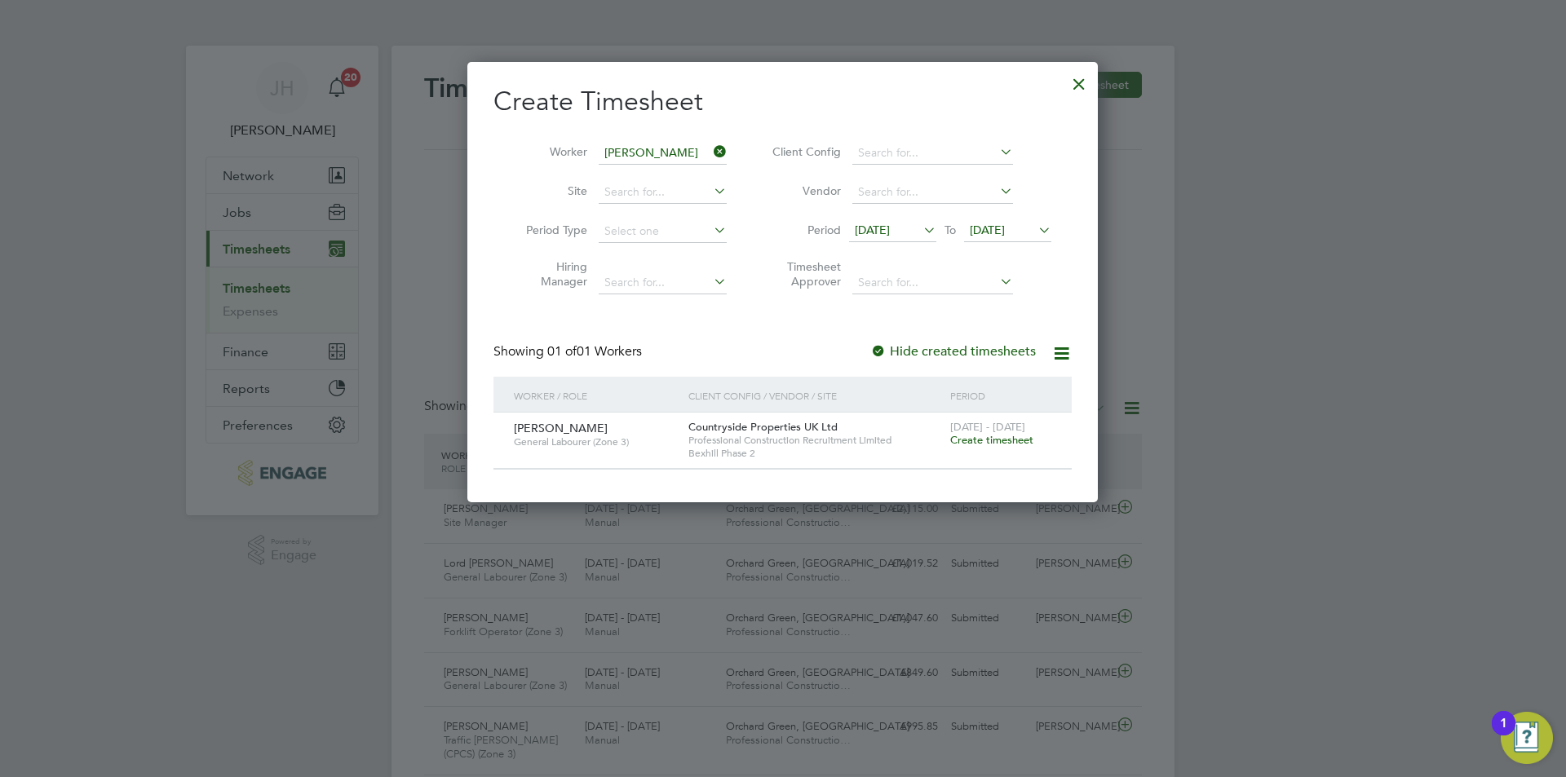
click at [1012, 441] on span "Create timesheet" at bounding box center [991, 440] width 83 height 14
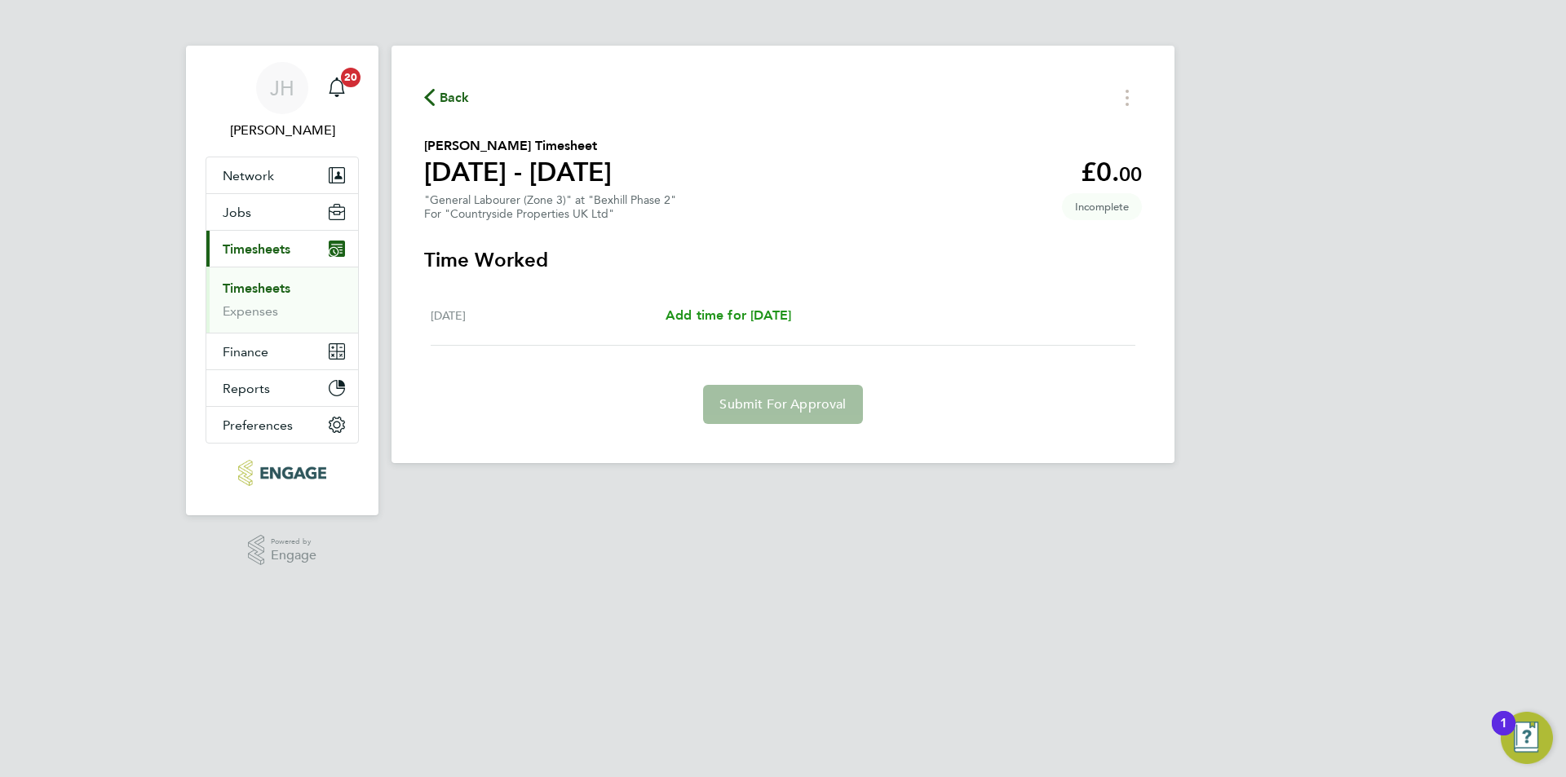
click at [764, 318] on span "Add time for [DATE]" at bounding box center [729, 315] width 126 height 15
select select "30"
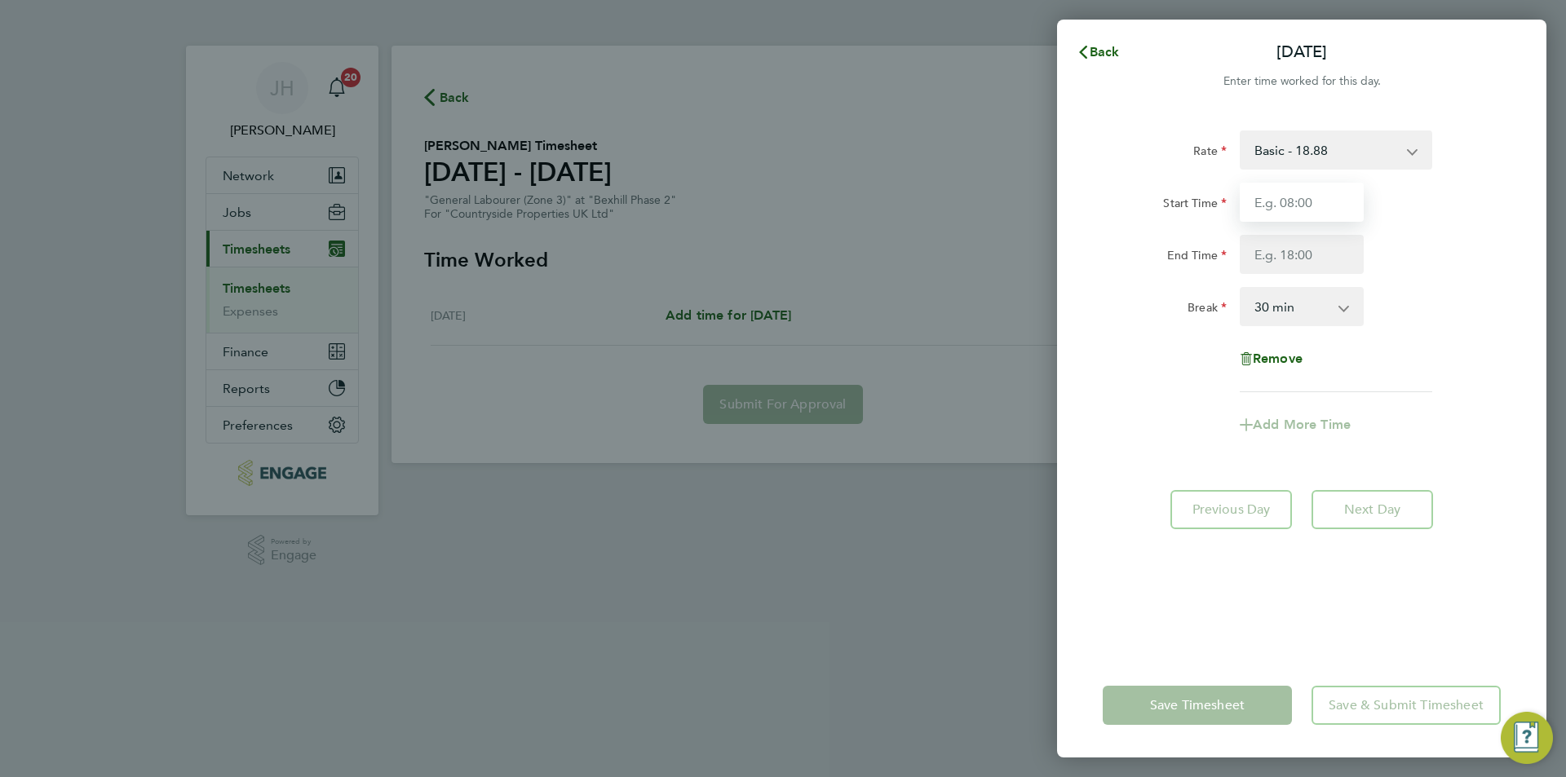
click at [1287, 198] on input "Start Time" at bounding box center [1302, 202] width 124 height 39
type input "7"
type input "07:30"
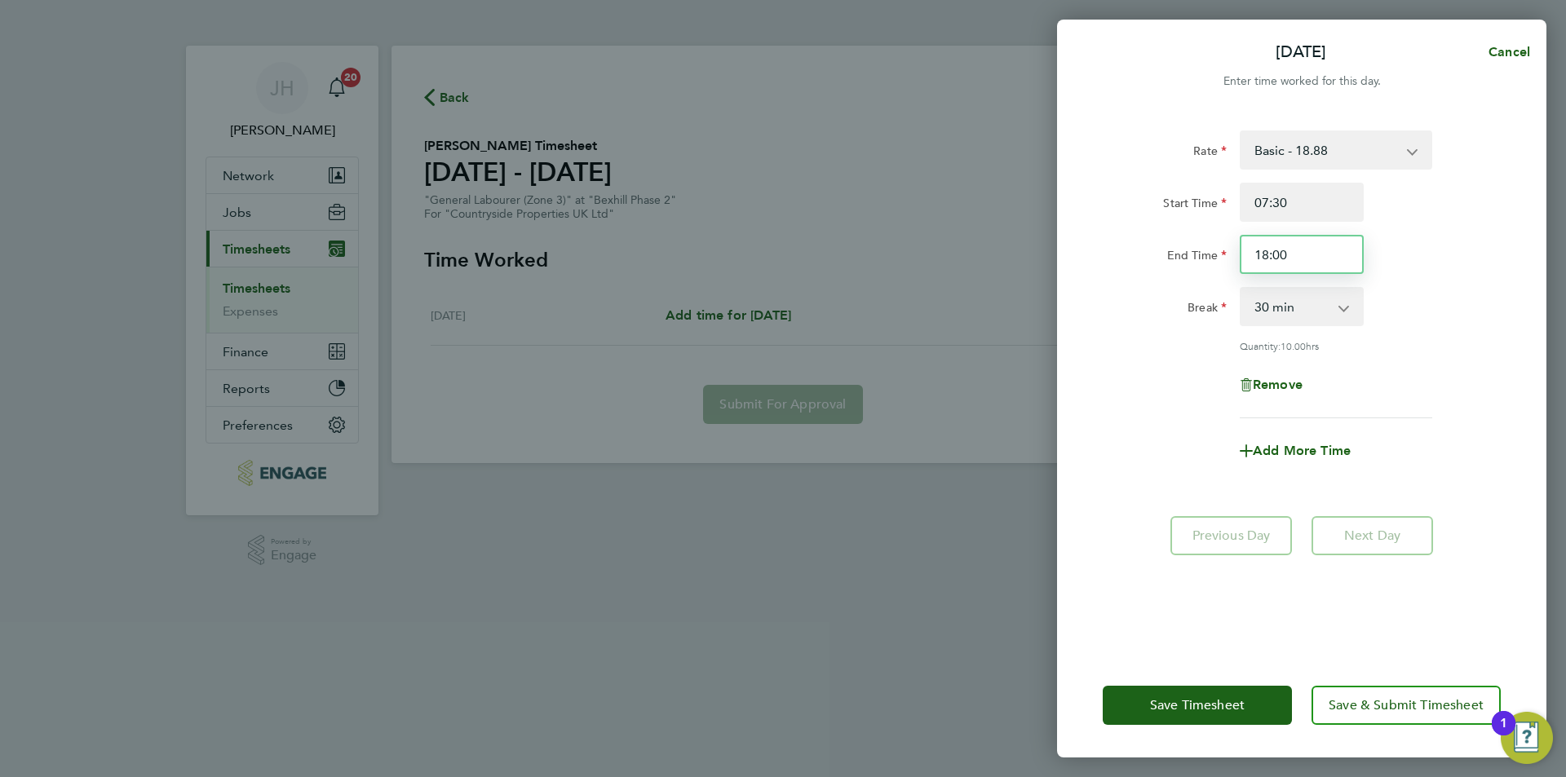
drag, startPoint x: 1282, startPoint y: 257, endPoint x: 1226, endPoint y: 257, distance: 55.5
click at [1226, 257] on div "End Time 18:00" at bounding box center [1301, 254] width 411 height 39
type input "17:00"
click at [1202, 703] on span "Save Timesheet" at bounding box center [1197, 705] width 95 height 16
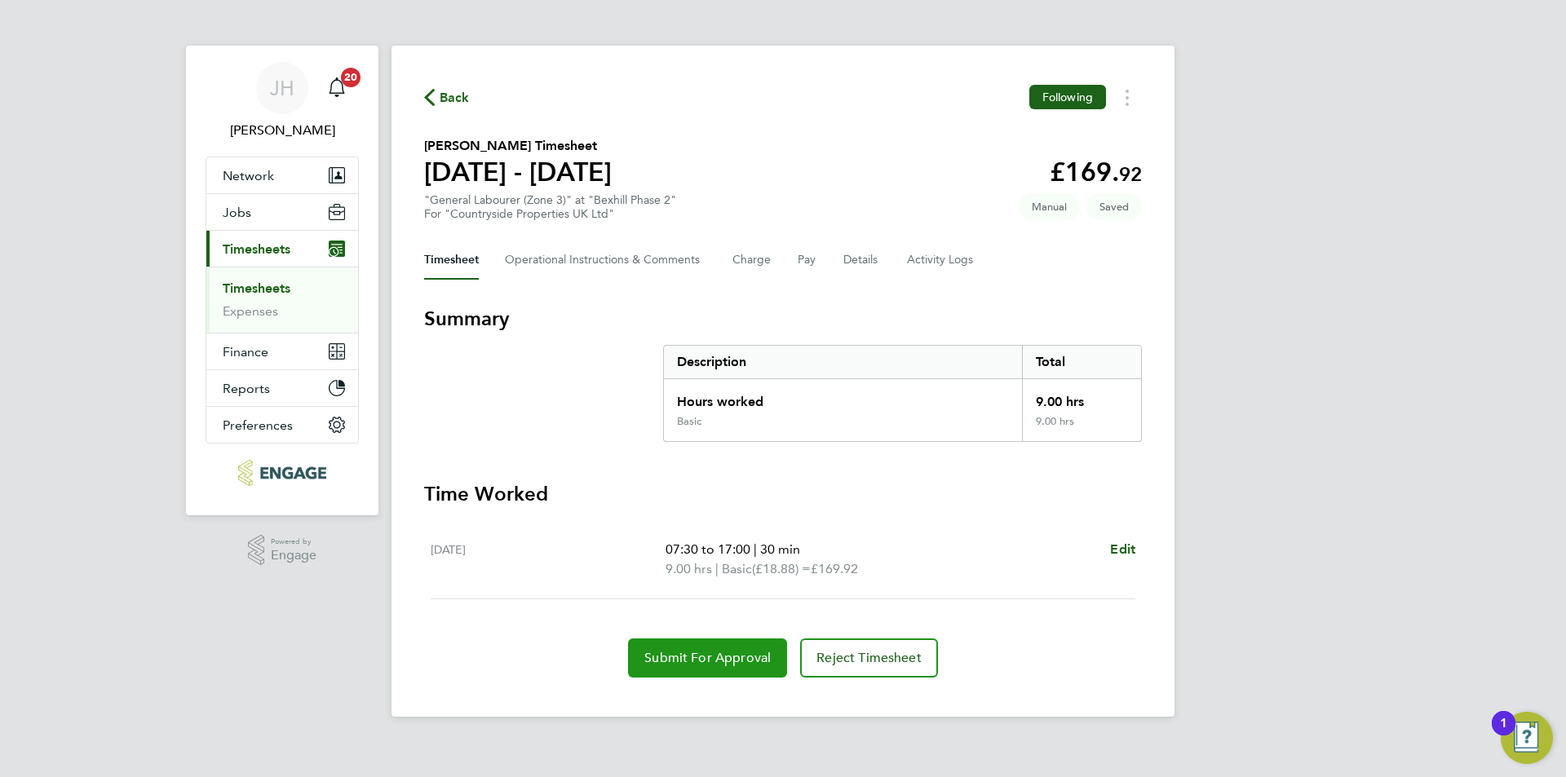
click at [729, 647] on button "Submit For Approval" at bounding box center [707, 658] width 159 height 39
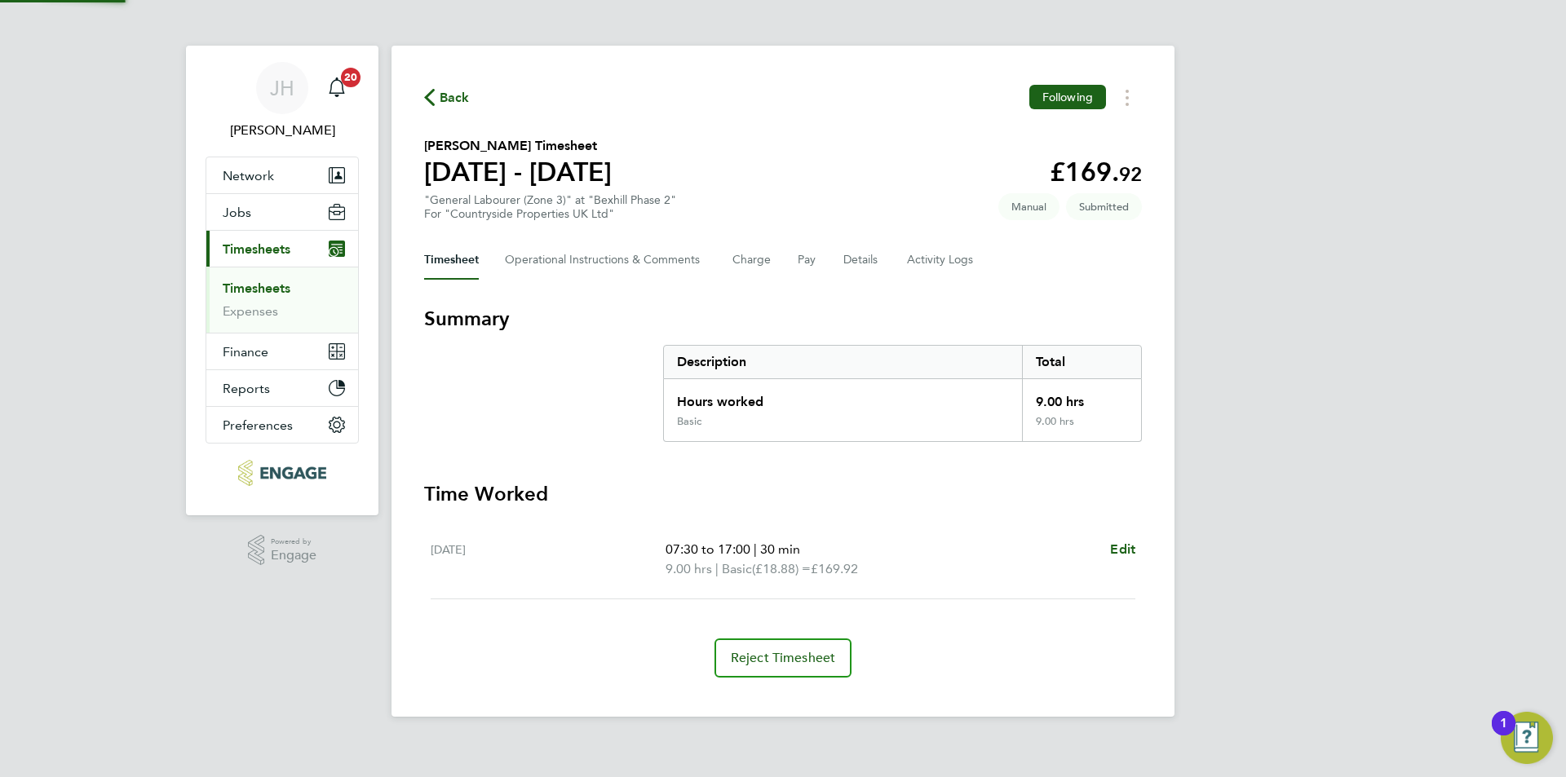
click at [458, 89] on span "Back" at bounding box center [455, 98] width 30 height 20
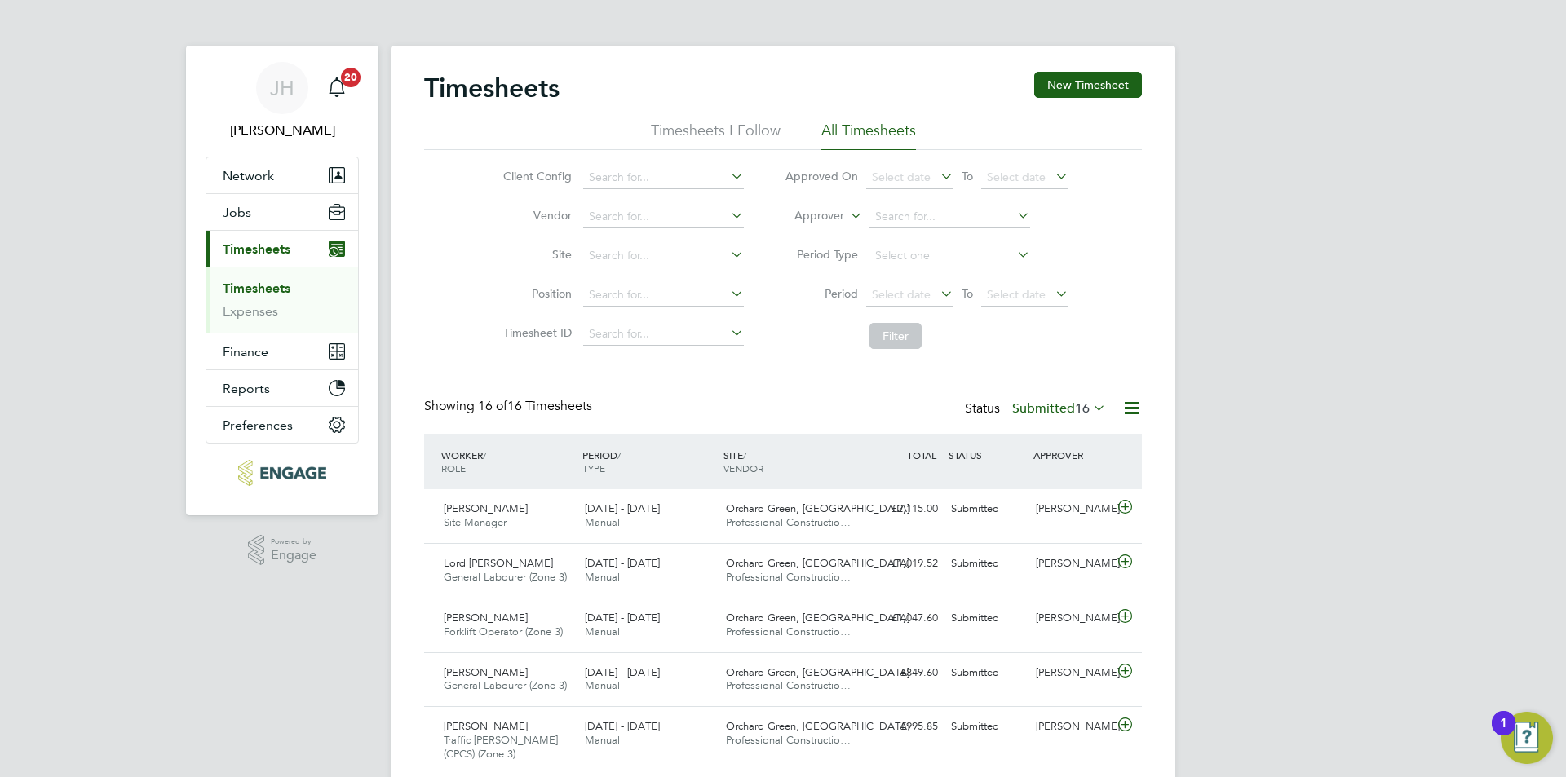
click at [1228, 361] on div "[PERSON_NAME] Notifications 20 Applications: Network Team Members Businesses Si…" at bounding box center [783, 723] width 1566 height 1447
